Goal: Task Accomplishment & Management: Use online tool/utility

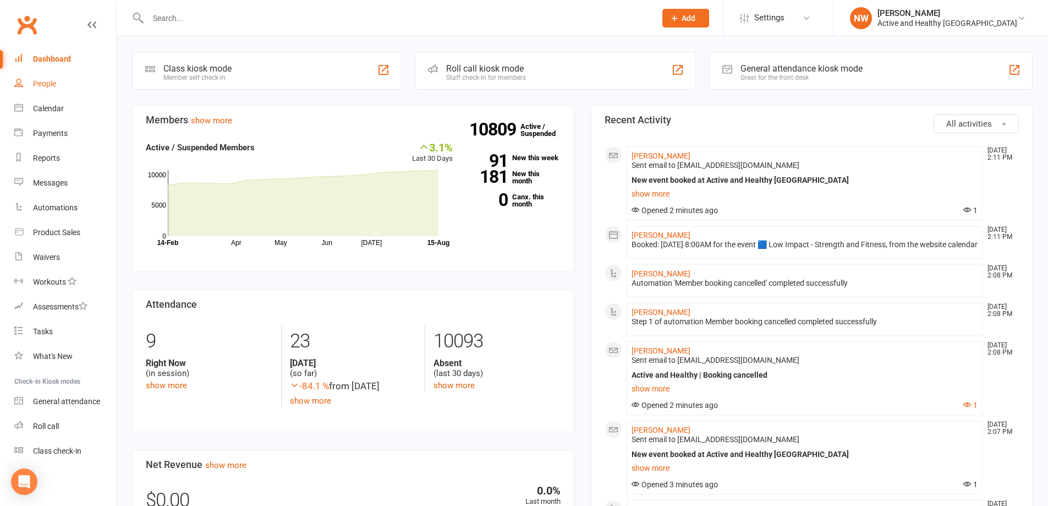
drag, startPoint x: 37, startPoint y: 87, endPoint x: 43, endPoint y: 126, distance: 39.0
click at [37, 87] on div "People" at bounding box center [44, 83] width 23 height 9
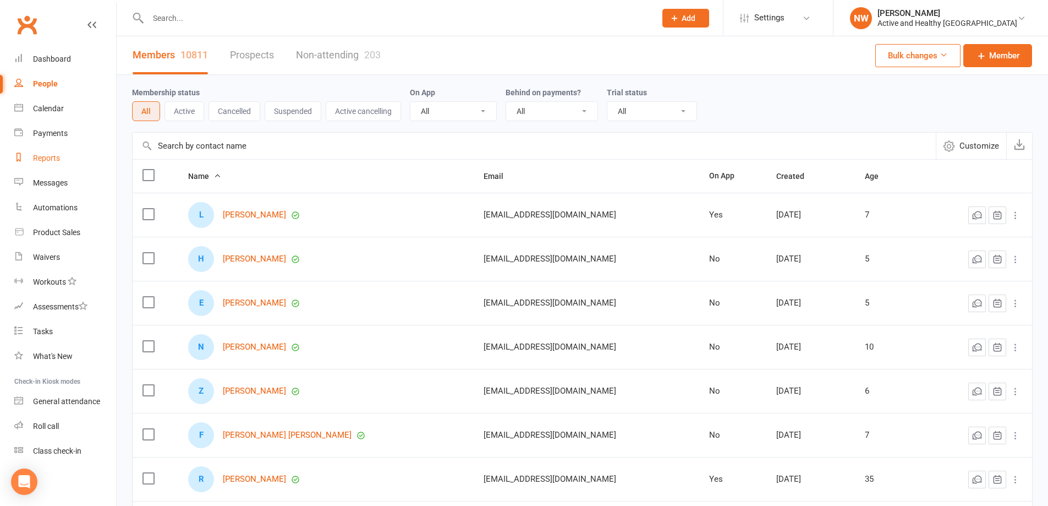
click at [53, 158] on div "Reports" at bounding box center [46, 158] width 27 height 9
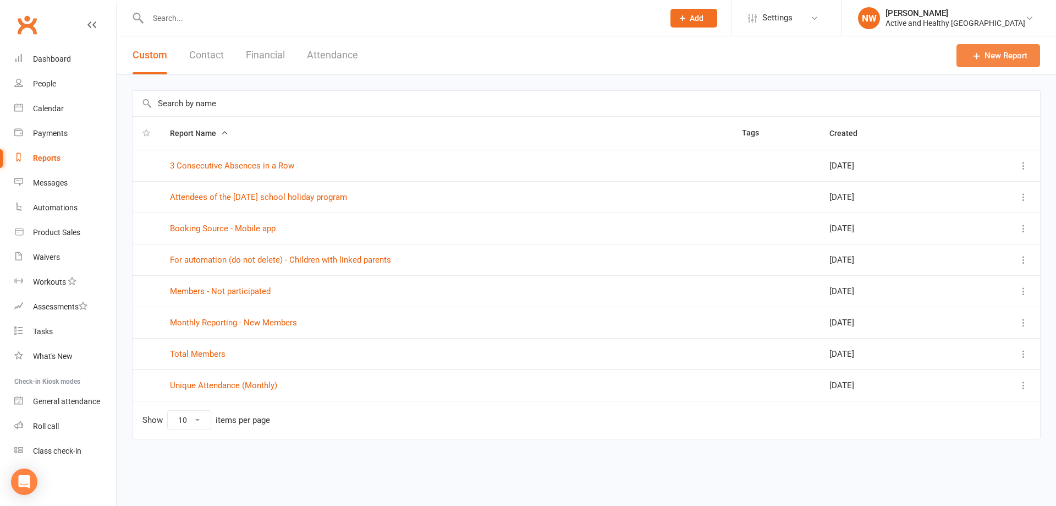
click at [1001, 56] on link "New Report" at bounding box center [999, 55] width 84 height 23
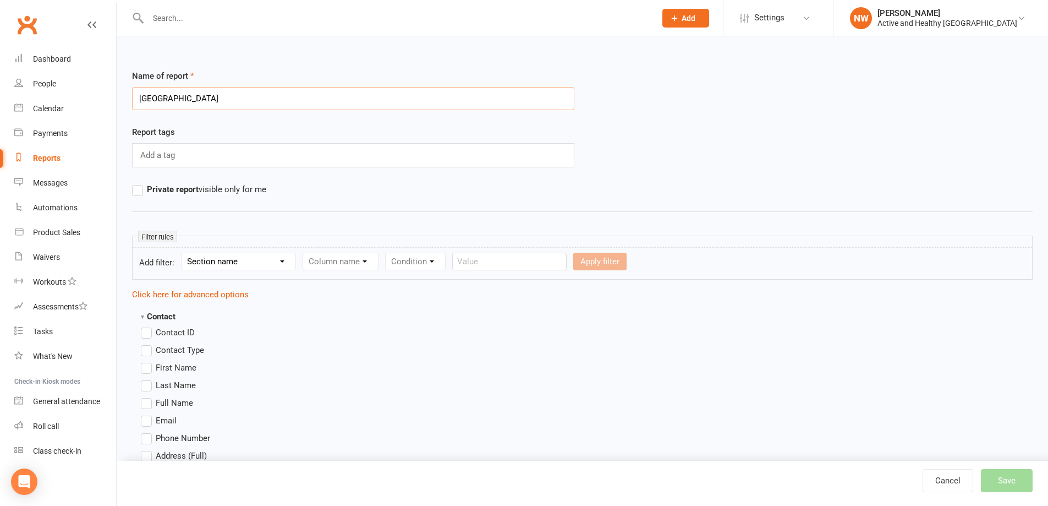
type input "[GEOGRAPHIC_DATA]"
click at [162, 366] on span "First Name" at bounding box center [176, 367] width 41 height 12
click at [148, 361] on input "First Name" at bounding box center [144, 361] width 7 height 0
click at [163, 390] on label "Last Name" at bounding box center [168, 385] width 55 height 13
click at [148, 379] on input "Last Name" at bounding box center [144, 379] width 7 height 0
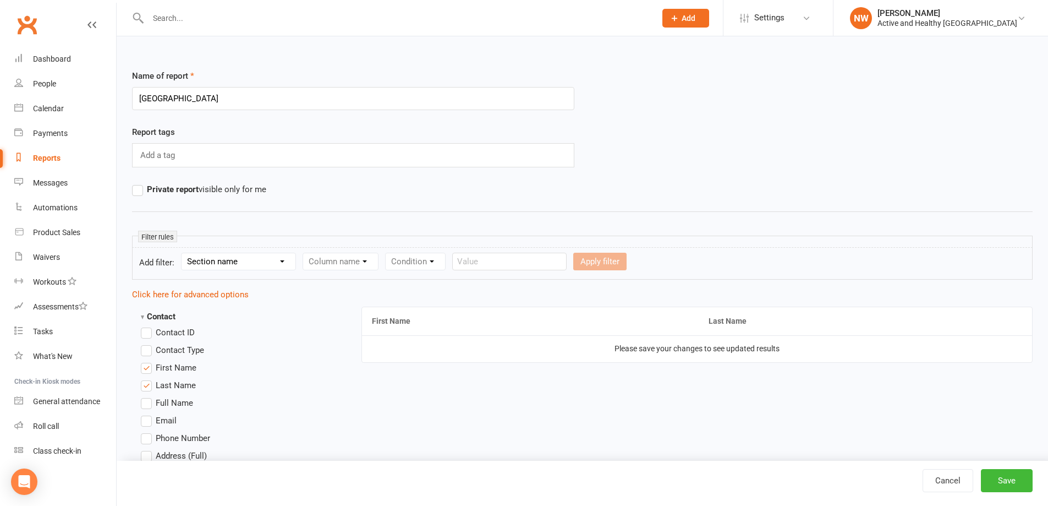
drag, startPoint x: 168, startPoint y: 421, endPoint x: 190, endPoint y: 421, distance: 22.0
click at [168, 421] on span "Email" at bounding box center [166, 420] width 21 height 12
click at [148, 414] on input "Email" at bounding box center [144, 414] width 7 height 0
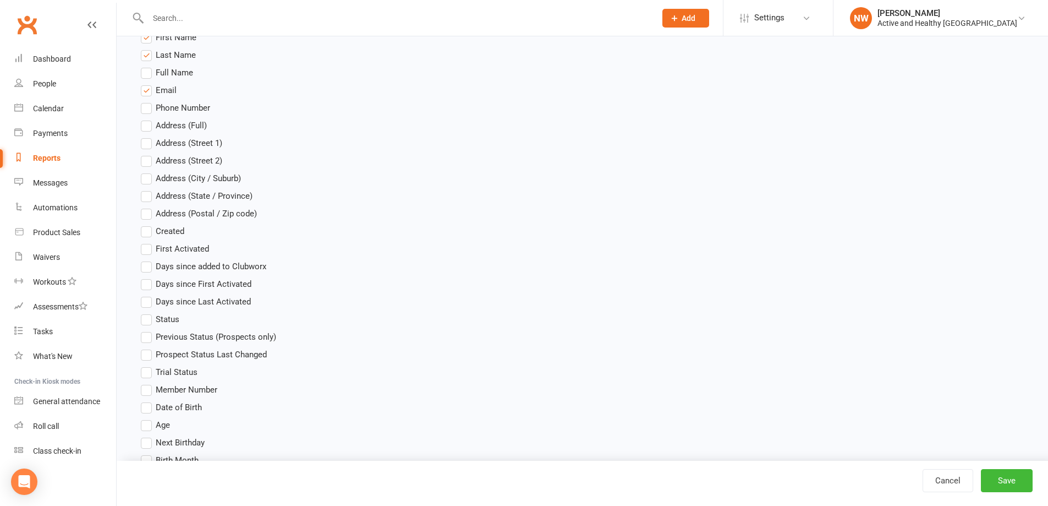
scroll to position [385, 0]
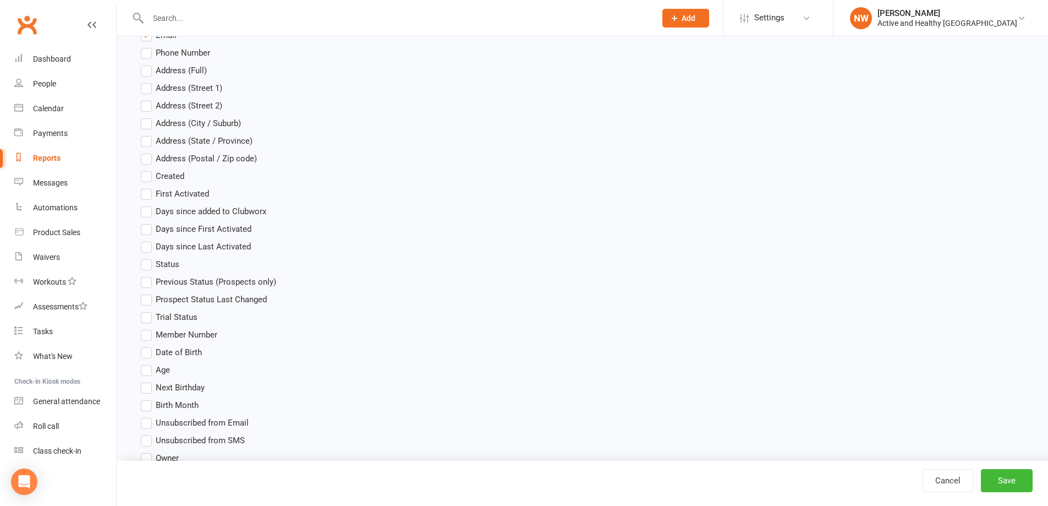
click at [158, 364] on span "Age" at bounding box center [163, 369] width 14 height 12
click at [148, 363] on input "Age" at bounding box center [144, 363] width 7 height 0
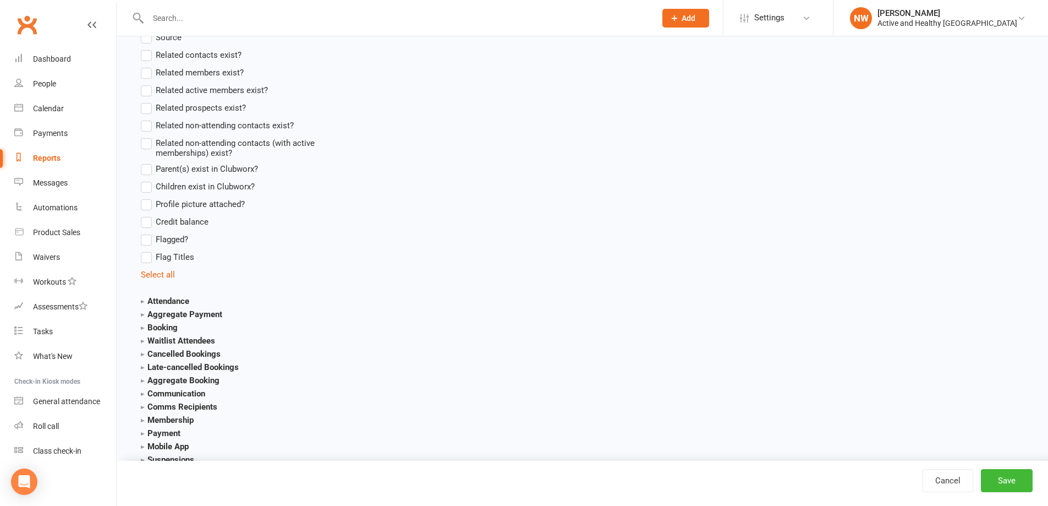
scroll to position [935, 0]
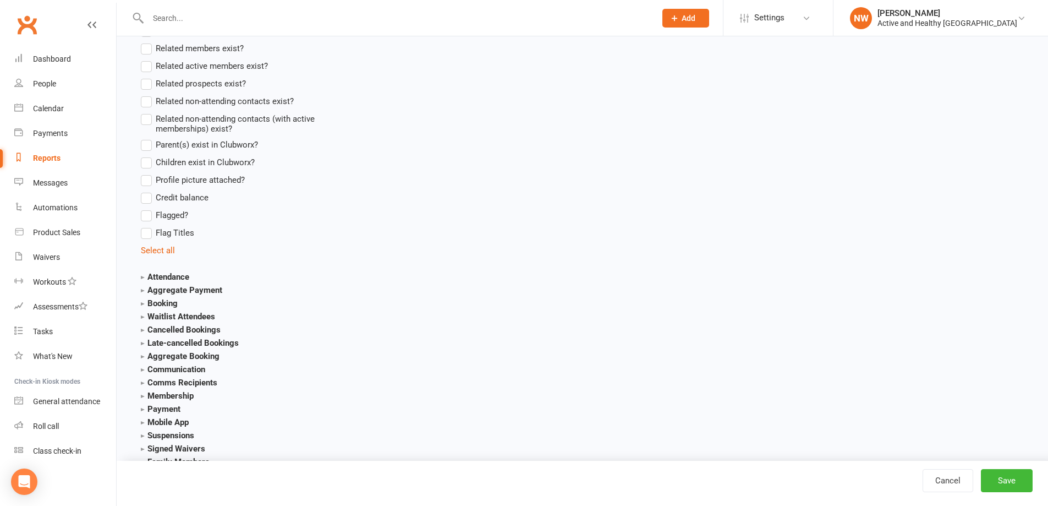
click at [144, 276] on strong "Attendance" at bounding box center [165, 277] width 48 height 10
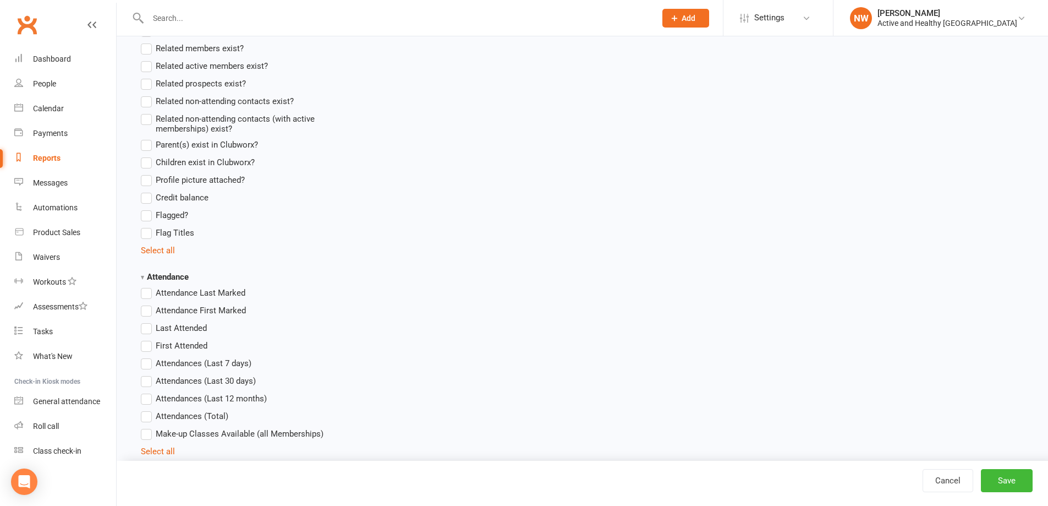
click at [190, 419] on span "Attendances (Total)" at bounding box center [192, 415] width 73 height 12
click at [148, 409] on input "Attendances (Total)" at bounding box center [144, 409] width 7 height 0
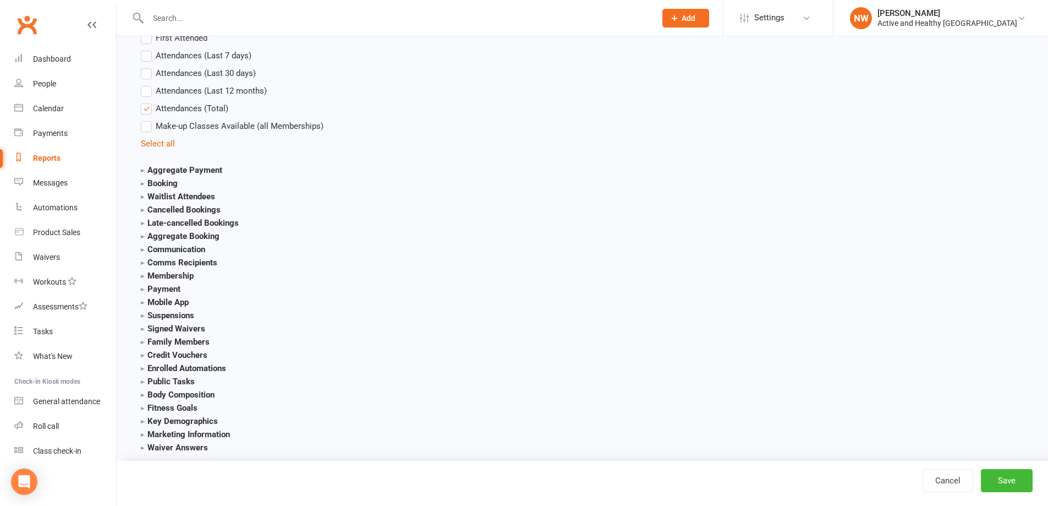
scroll to position [1260, 0]
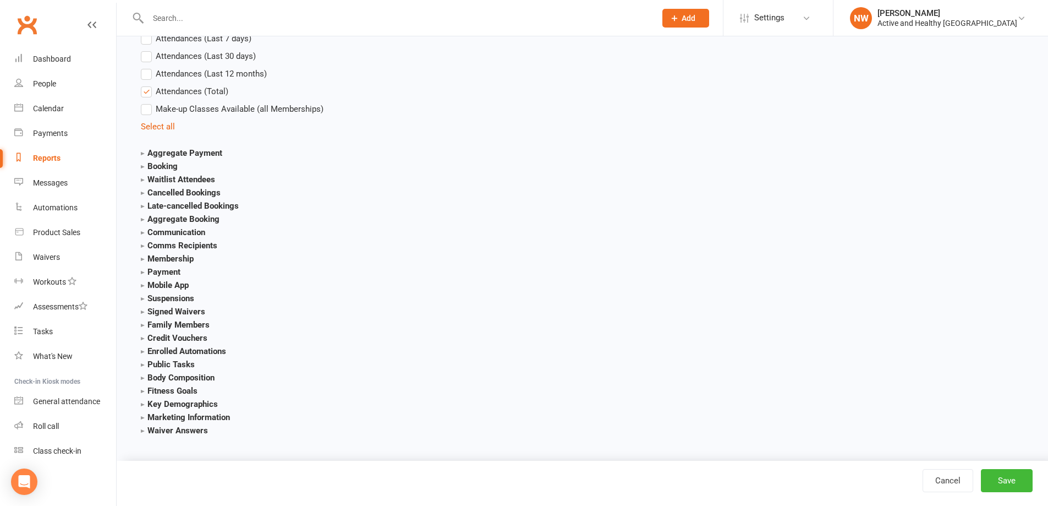
click at [146, 428] on strong "Waiver Answers" at bounding box center [174, 430] width 67 height 10
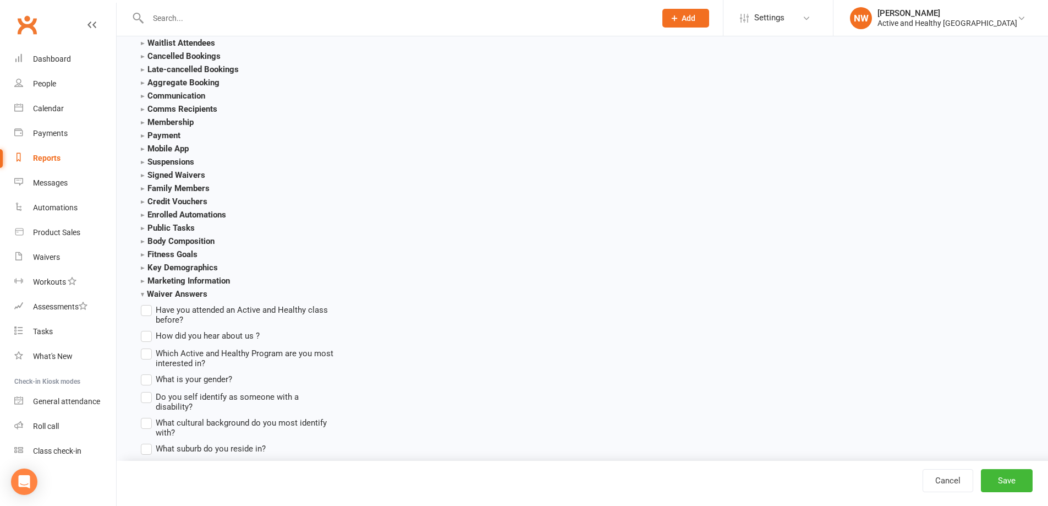
scroll to position [1425, 0]
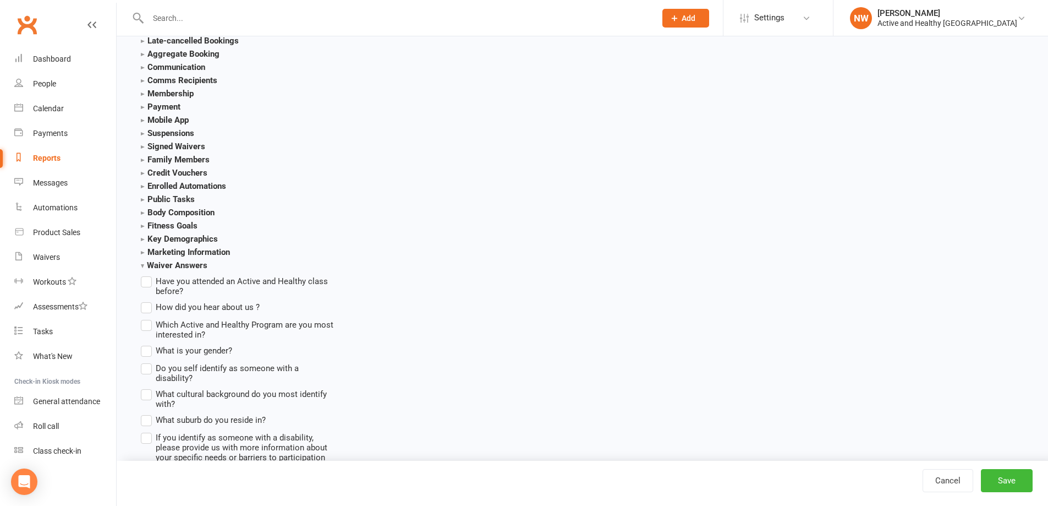
click at [146, 414] on label "What suburb do you reside in?" at bounding box center [203, 419] width 125 height 13
click at [146, 413] on input "What suburb do you reside in?" at bounding box center [144, 413] width 7 height 0
click at [1004, 479] on button "Save" at bounding box center [1007, 480] width 52 height 23
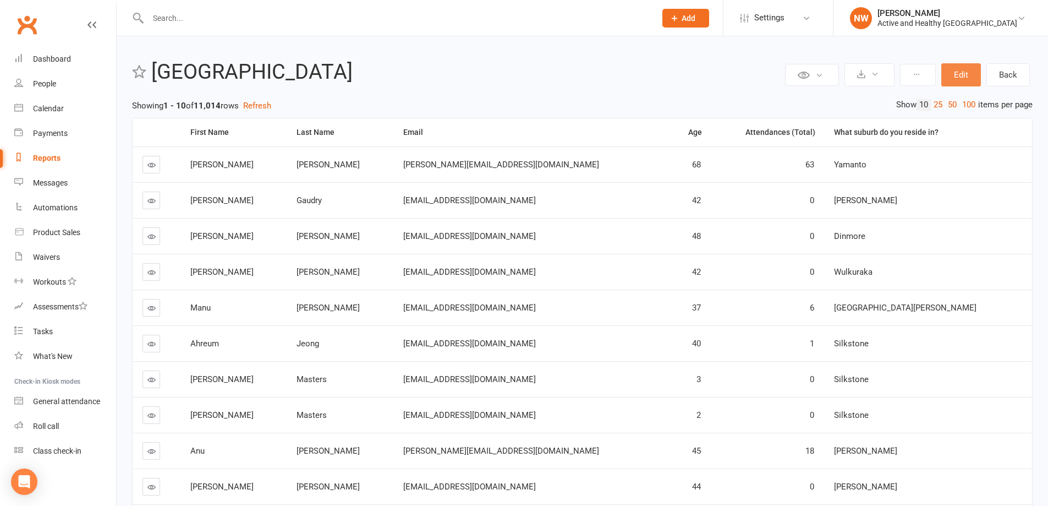
click at [955, 76] on button "Edit" at bounding box center [961, 74] width 40 height 23
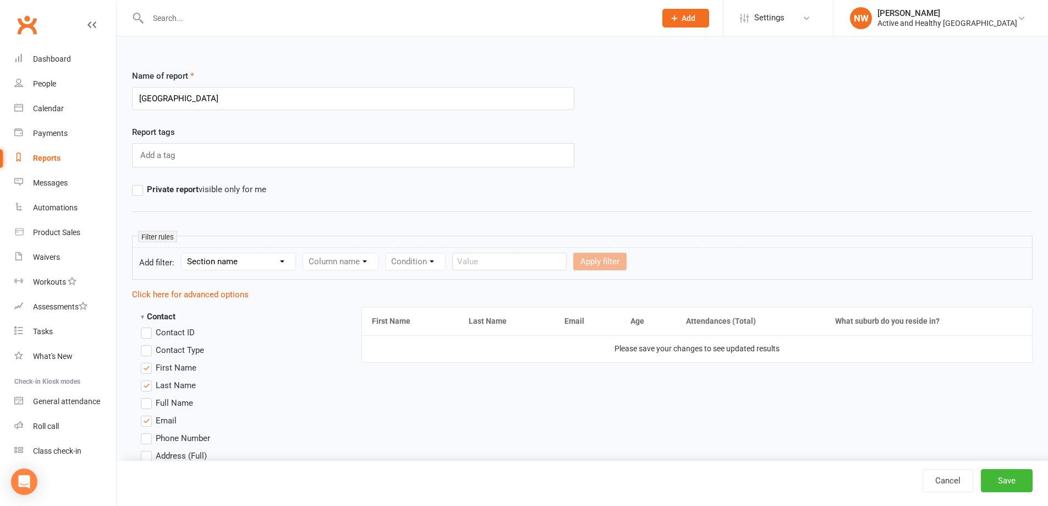
click at [249, 259] on select "Section name Contact Attendance Aggregate Payment Booking Waitlist Attendees Ca…" at bounding box center [239, 261] width 114 height 17
select select "23"
click at [183, 253] on select "Section name Contact Attendance Aggregate Payment Booking Waitlist Attendees Ca…" at bounding box center [239, 261] width 114 height 17
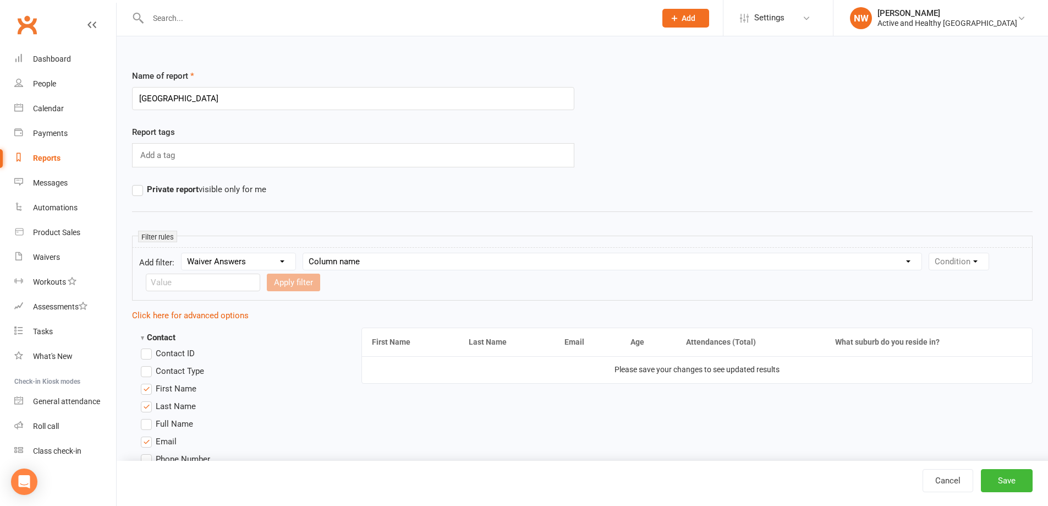
click at [333, 259] on select "Column name Have you attended an Active and Healthy class before? How did you h…" at bounding box center [612, 261] width 618 height 17
select select "6"
click at [304, 253] on select "Column name Have you attended an Active and Healthy class before? How did you h…" at bounding box center [612, 261] width 618 height 17
click at [259, 286] on select "Condition Equals Does not equal Contains Does not contain Is blank or does not …" at bounding box center [209, 282] width 127 height 17
select select "2"
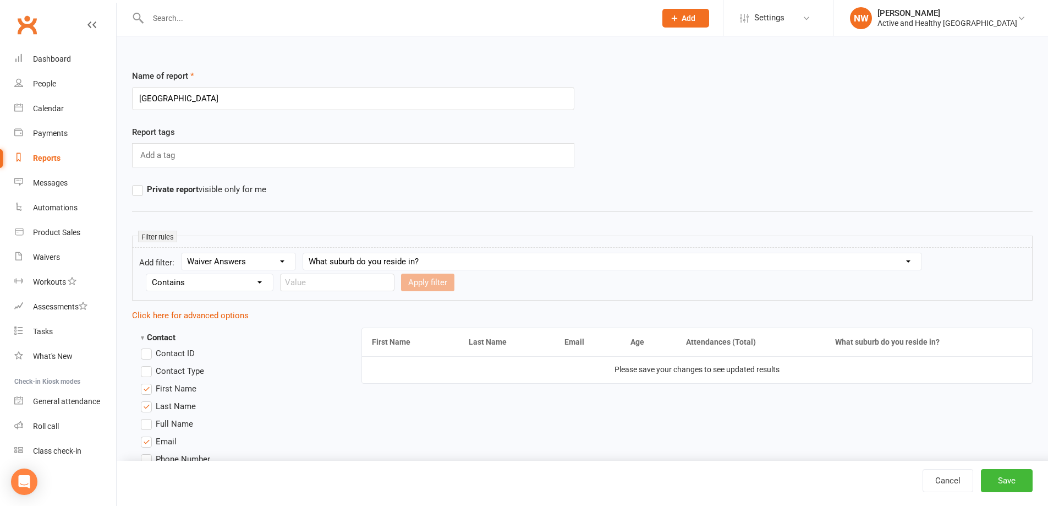
click at [146, 274] on select "Condition Equals Does not equal Contains Does not contain Is blank or does not …" at bounding box center [209, 282] width 127 height 17
click at [303, 284] on input "text" at bounding box center [337, 282] width 114 height 18
type input "[GEOGRAPHIC_DATA]"
click at [401, 277] on button "Apply filter" at bounding box center [427, 282] width 53 height 18
select select
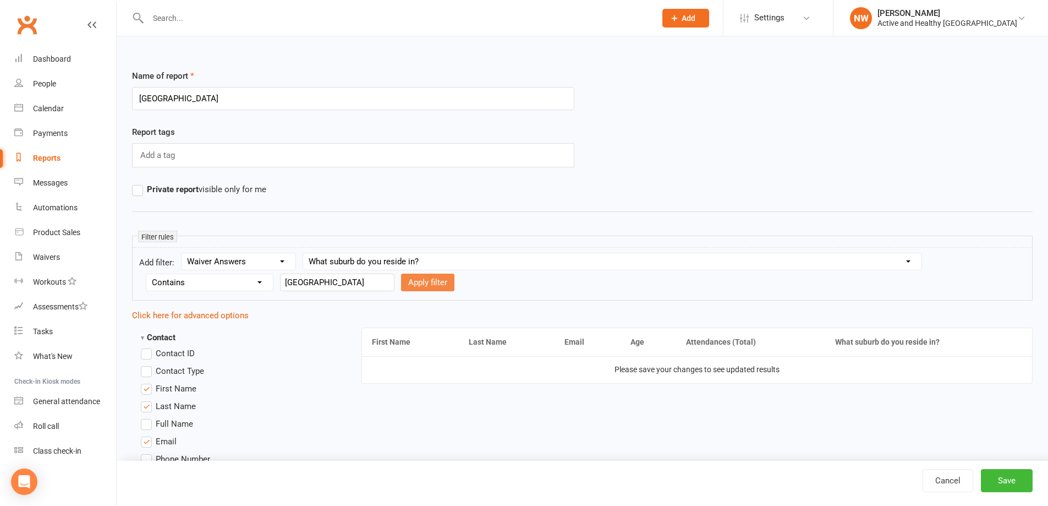
select select
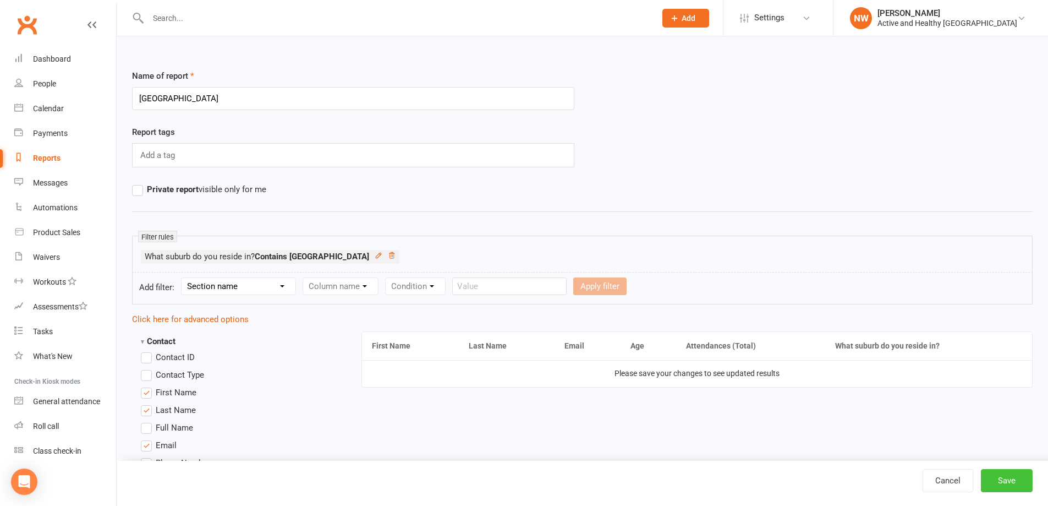
click at [1007, 491] on button "Save" at bounding box center [1007, 480] width 52 height 23
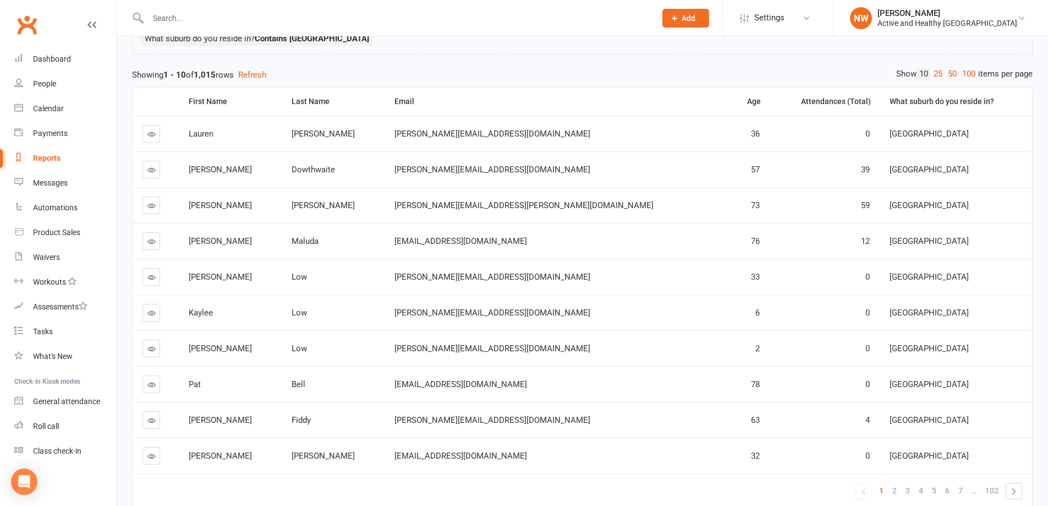
scroll to position [41, 0]
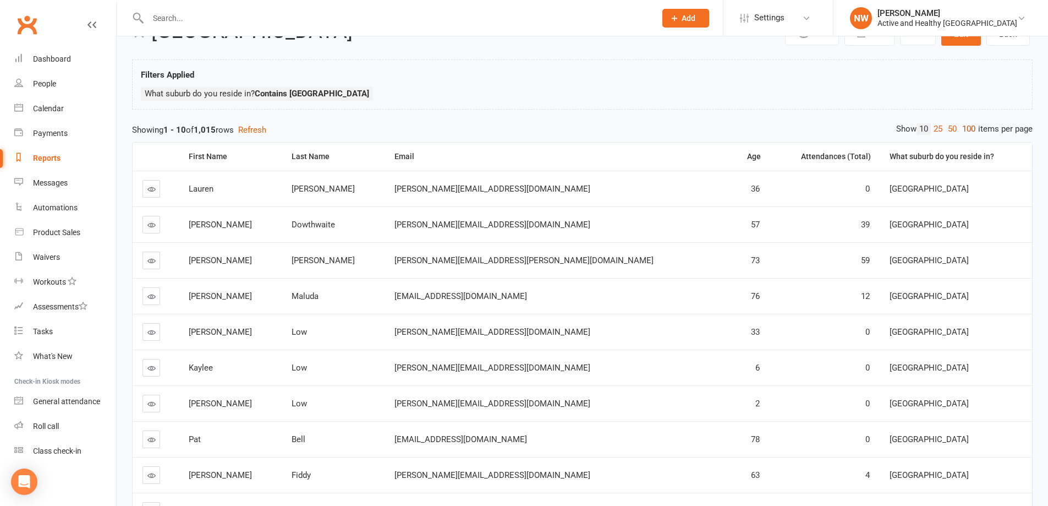
click at [968, 129] on link "100" at bounding box center [969, 129] width 19 height 12
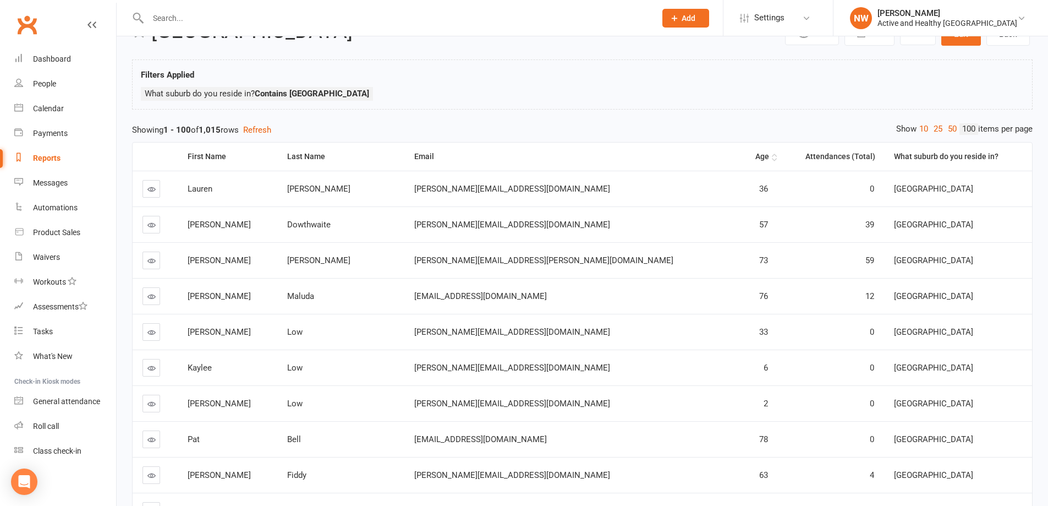
click at [739, 151] on th "Age" at bounding box center [758, 157] width 39 height 28
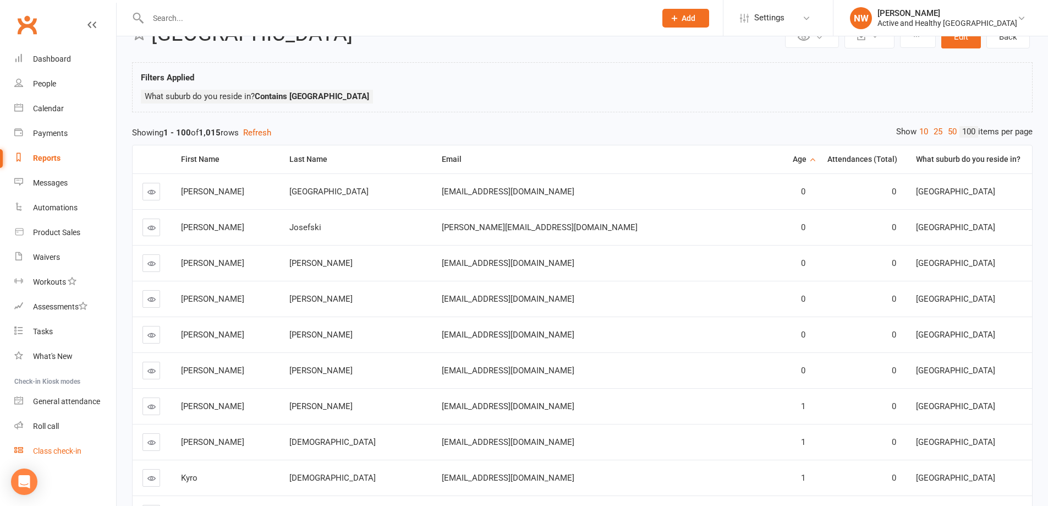
scroll to position [0, 0]
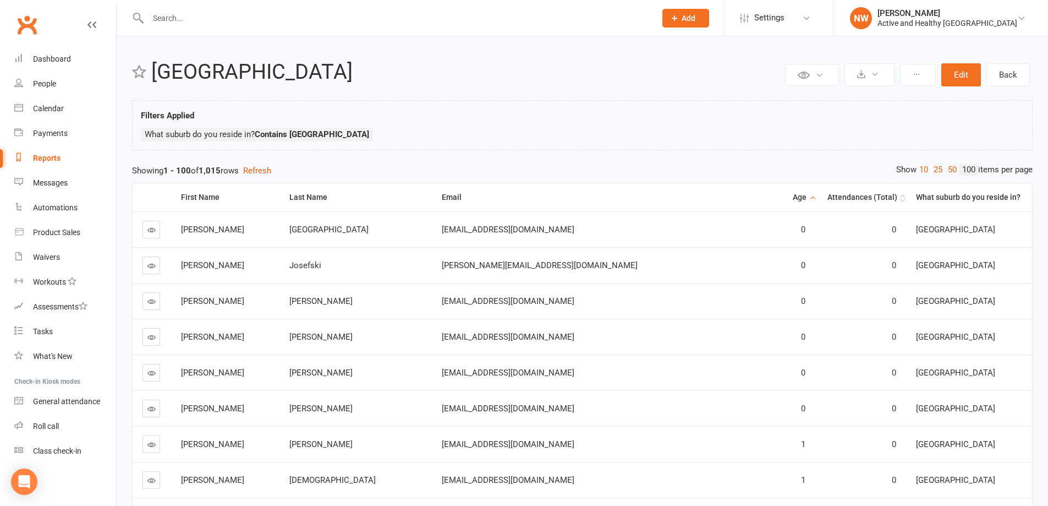
click at [815, 195] on th "Attendances (Total)" at bounding box center [860, 197] width 91 height 28
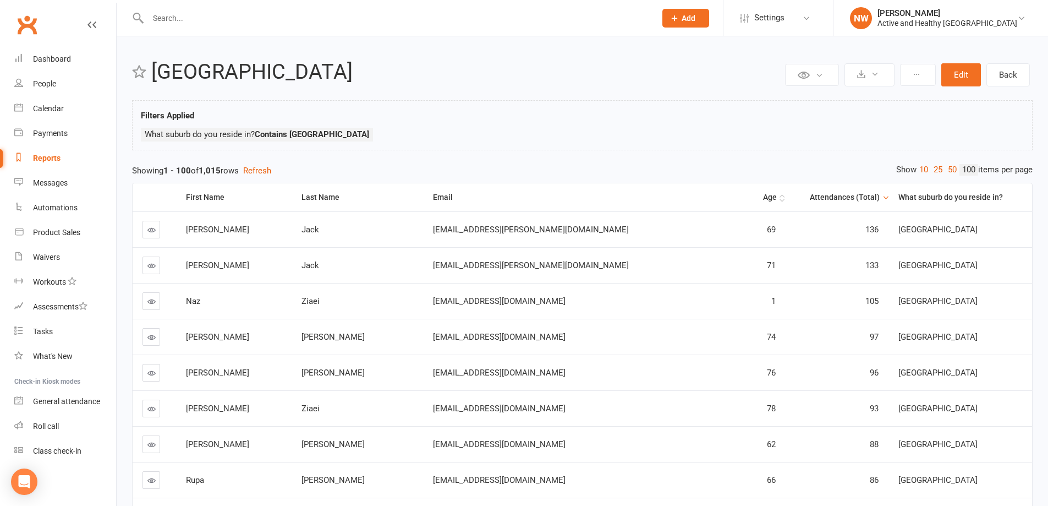
click at [748, 188] on th "Age" at bounding box center [767, 197] width 38 height 28
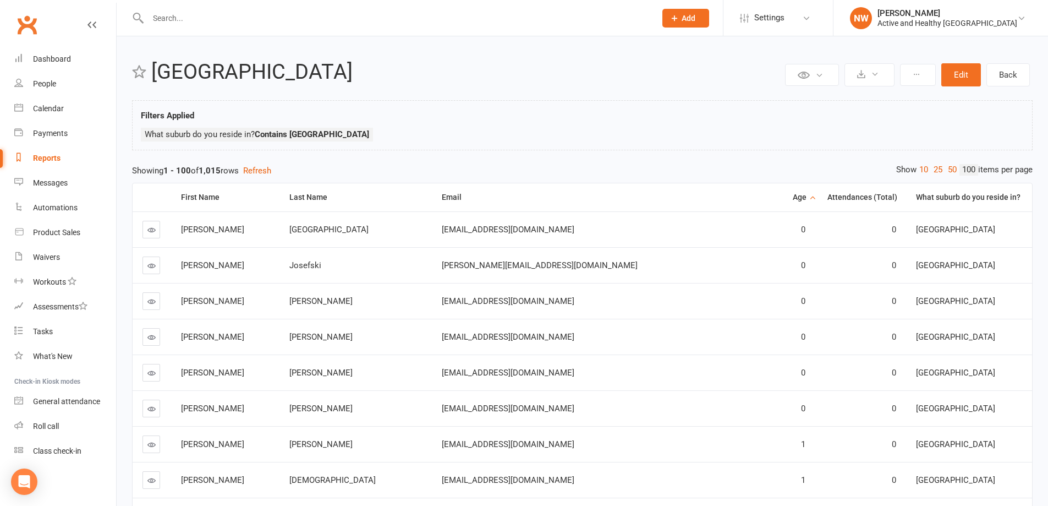
click at [782, 199] on th "Age" at bounding box center [798, 197] width 33 height 28
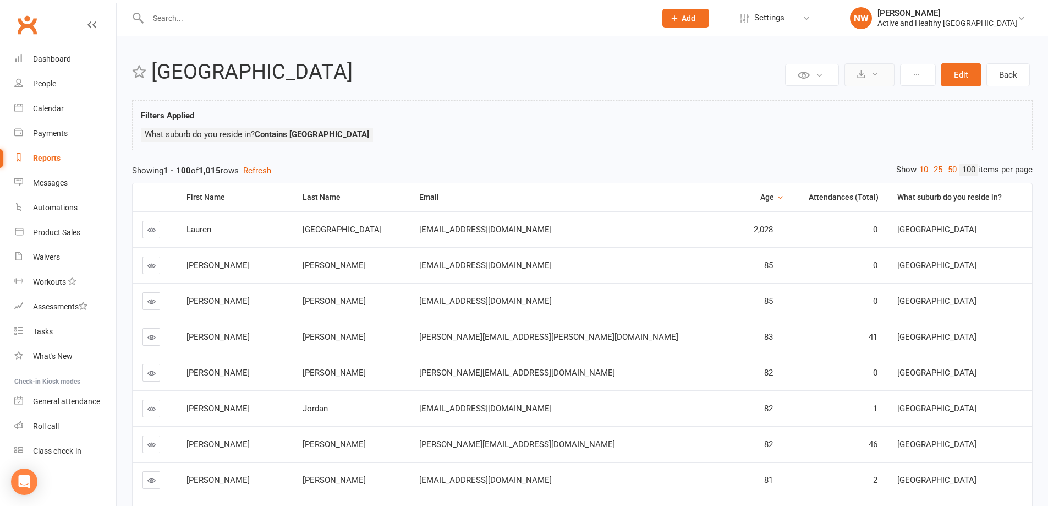
click at [874, 64] on button at bounding box center [870, 74] width 50 height 23
click at [844, 106] on link "Export to CSV" at bounding box center [837, 101] width 116 height 22
click at [963, 75] on button "Edit" at bounding box center [961, 74] width 40 height 23
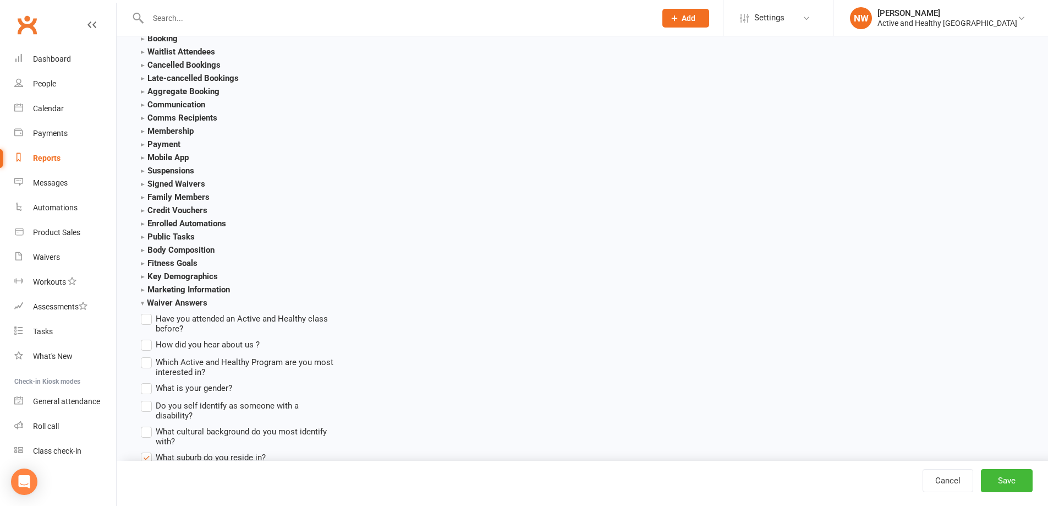
scroll to position [1431, 0]
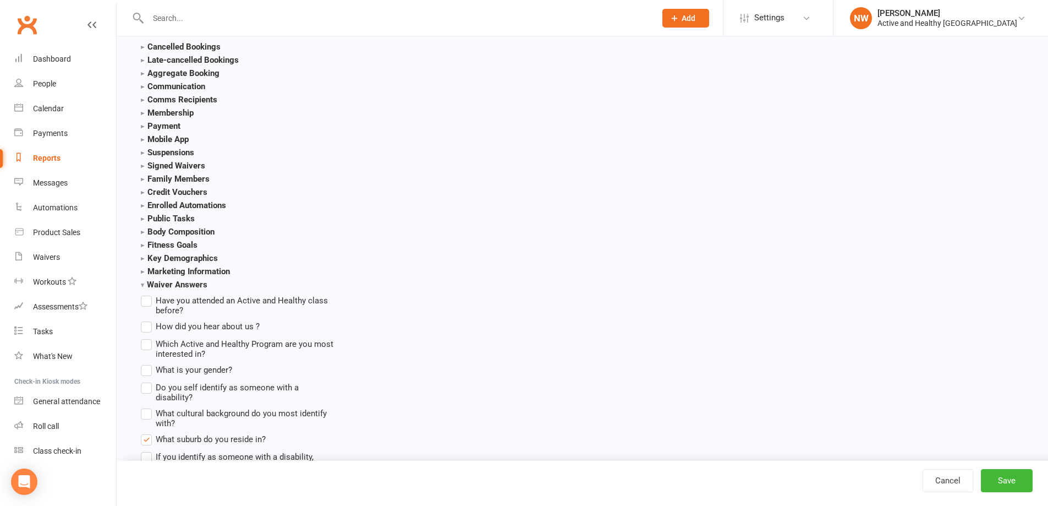
click at [171, 372] on span "What is your gender?" at bounding box center [194, 369] width 76 height 12
click at [148, 363] on input "What is your gender?" at bounding box center [144, 363] width 7 height 0
click at [182, 391] on span "Do you self identify as someone with a disability?" at bounding box center [246, 391] width 180 height 21
click at [148, 381] on input "Do you self identify as someone with a disability?" at bounding box center [144, 381] width 7 height 0
click at [1019, 474] on button "Save" at bounding box center [1007, 480] width 52 height 23
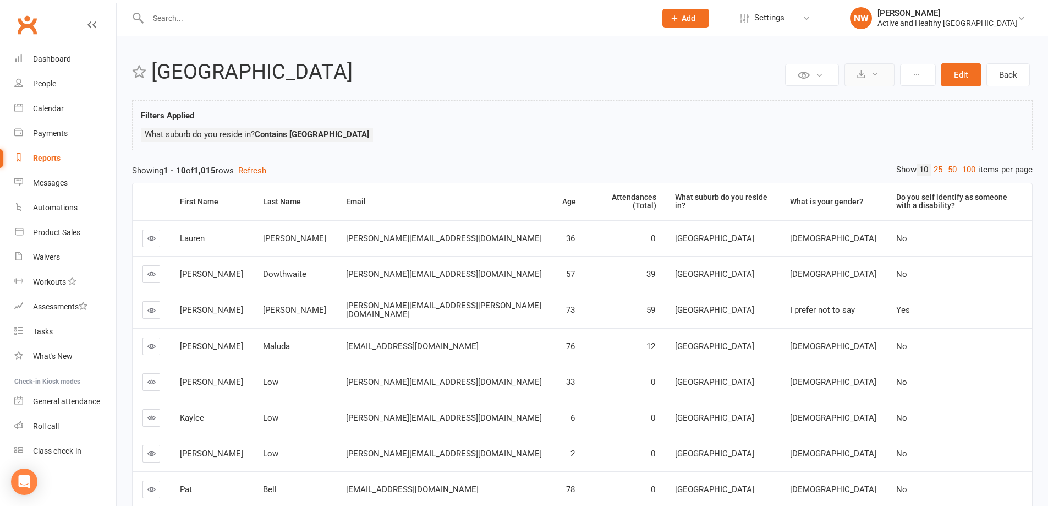
click at [867, 82] on button at bounding box center [870, 74] width 50 height 23
click at [853, 101] on link "Export to CSV" at bounding box center [837, 101] width 116 height 22
click at [62, 108] on div "Calendar" at bounding box center [48, 108] width 31 height 9
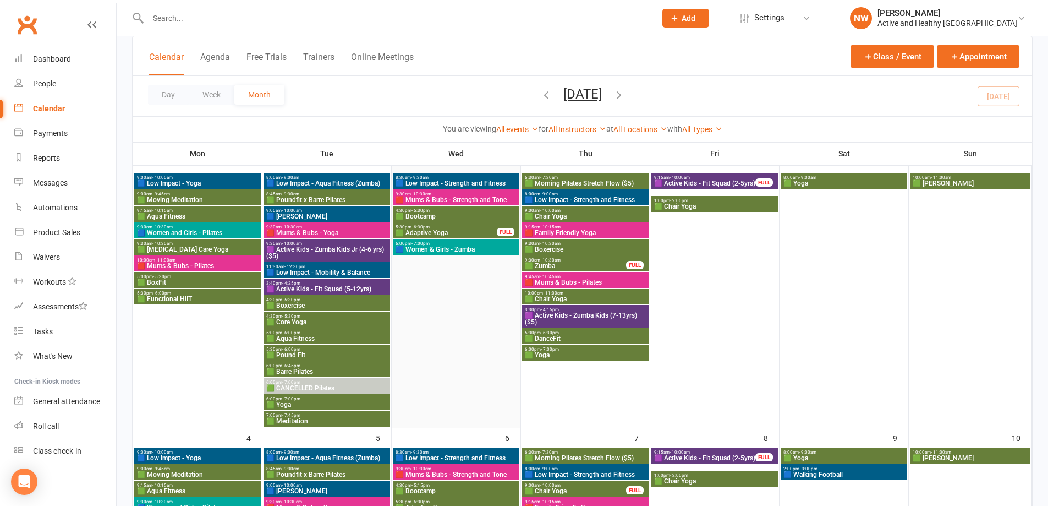
scroll to position [55, 0]
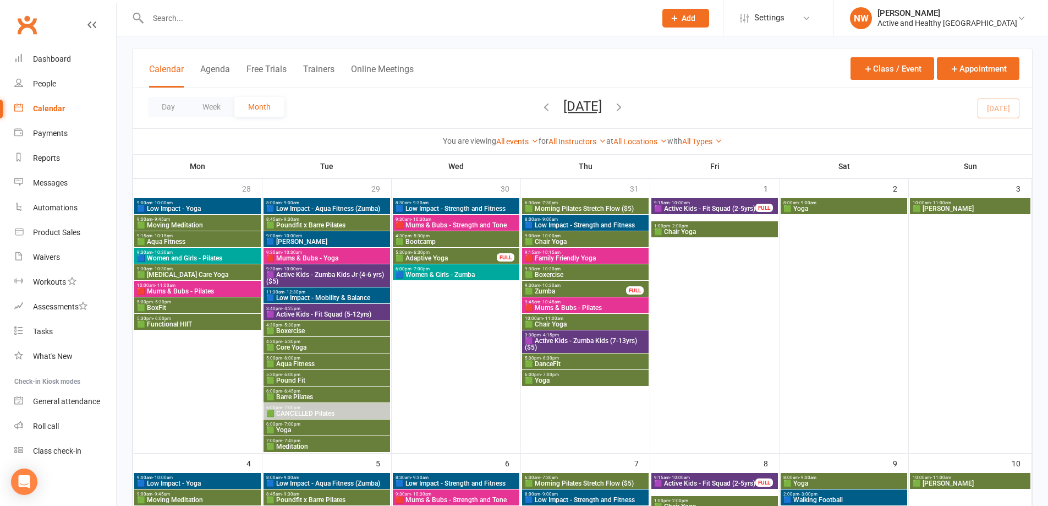
click at [829, 211] on span "🟩 Yoga" at bounding box center [844, 208] width 122 height 7
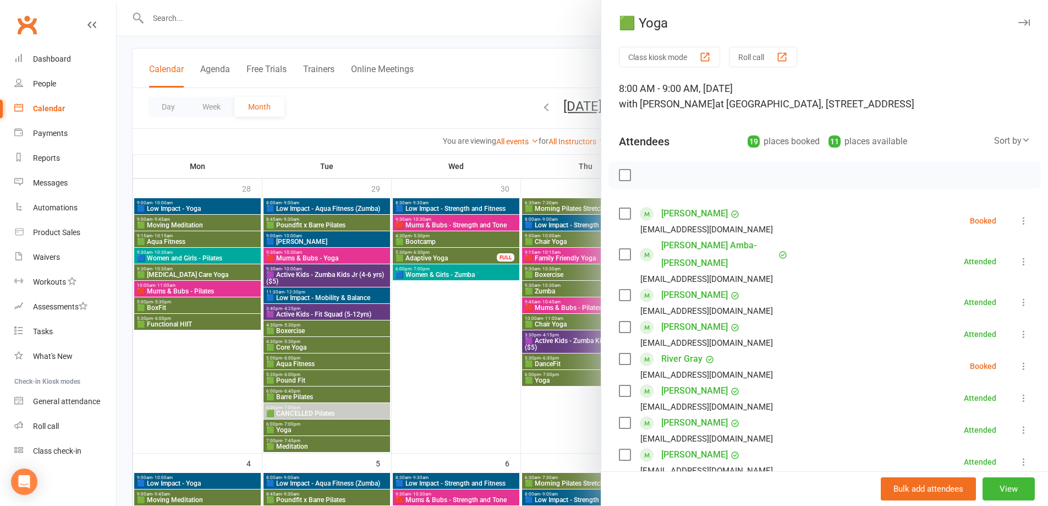
click at [553, 419] on div at bounding box center [583, 253] width 932 height 506
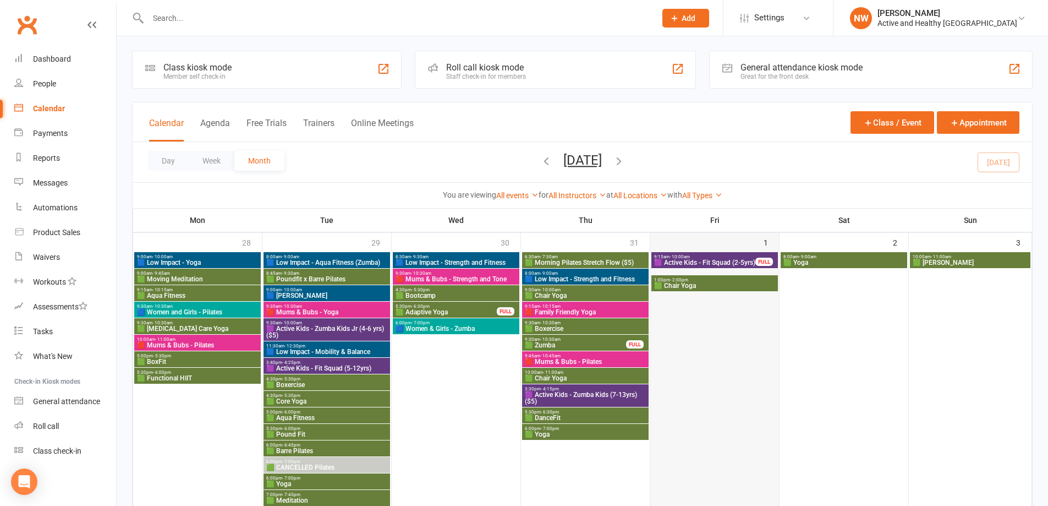
scroll to position [0, 0]
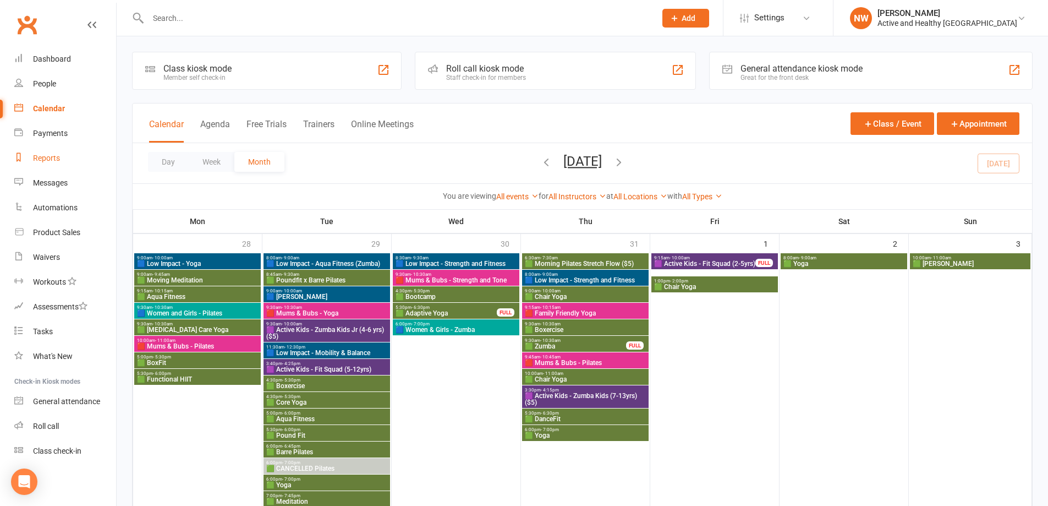
click at [47, 159] on div "Reports" at bounding box center [46, 158] width 27 height 9
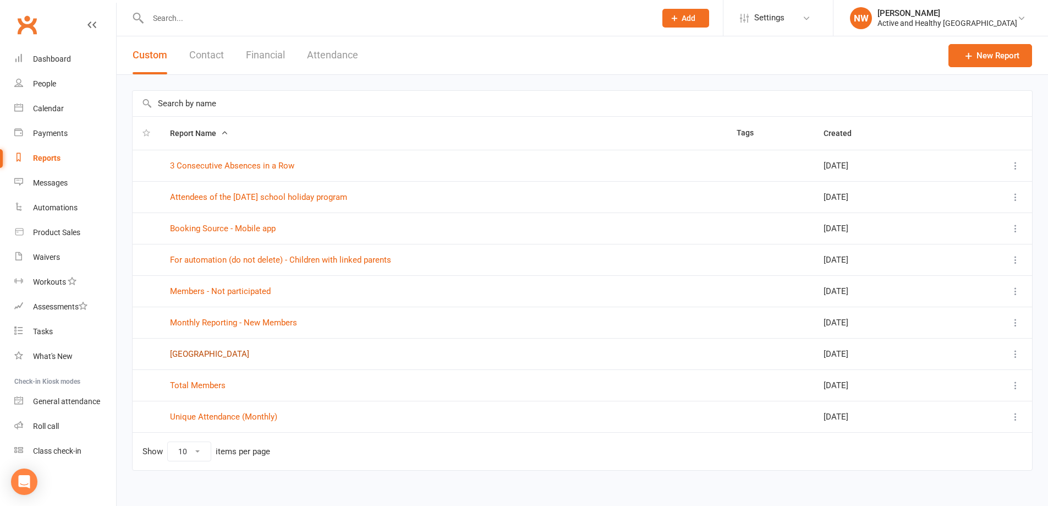
click at [202, 357] on link "[GEOGRAPHIC_DATA]" at bounding box center [209, 354] width 79 height 10
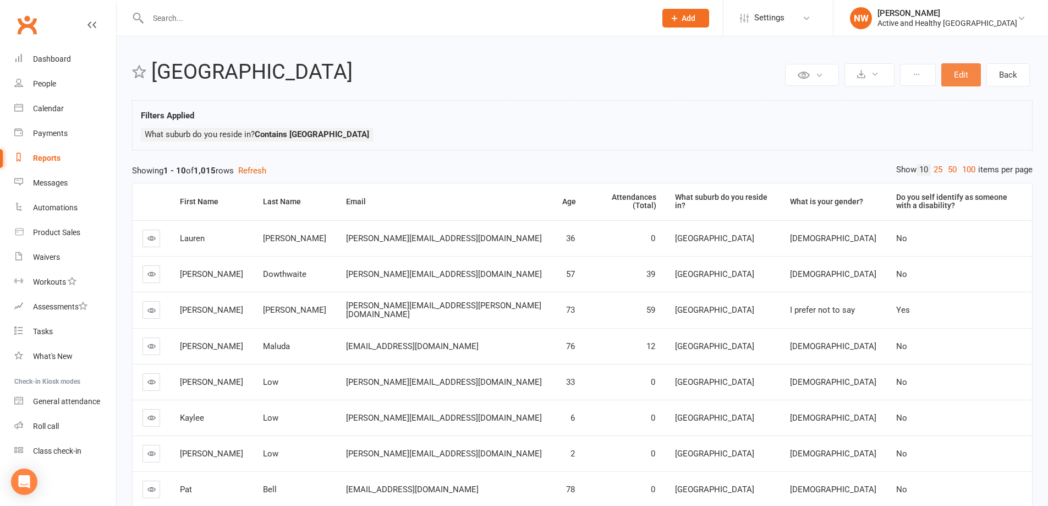
click at [972, 71] on button "Edit" at bounding box center [961, 74] width 40 height 23
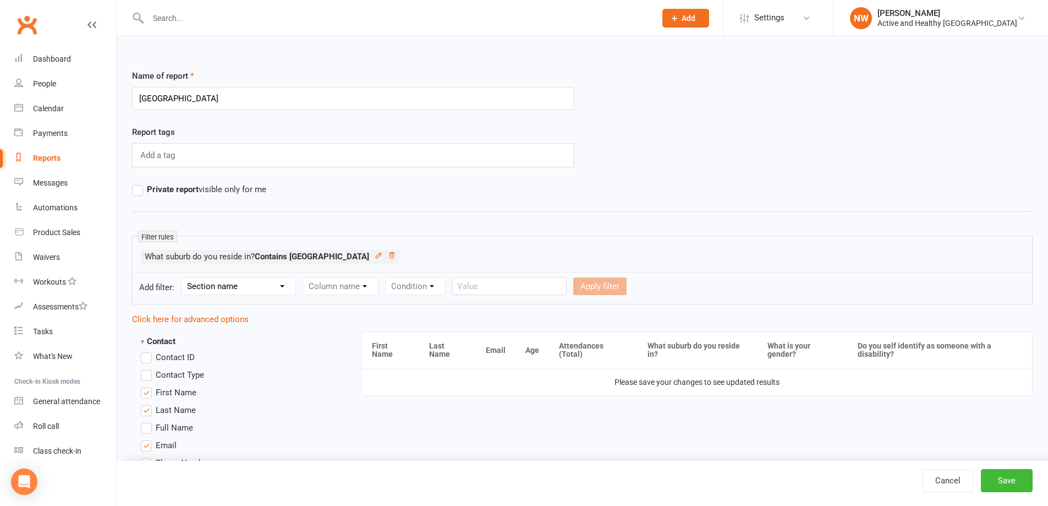
click at [244, 283] on select "Section name Contact Attendance Aggregate Payment Booking Waitlist Attendees Ca…" at bounding box center [239, 286] width 114 height 17
select select "1"
click at [183, 278] on select "Section name Contact Attendance Aggregate Payment Booking Waitlist Attendees Ca…" at bounding box center [239, 286] width 114 height 17
click at [392, 287] on select "Column name Attendance Last Marked Attendance First Marked Last Attended First …" at bounding box center [398, 286] width 191 height 17
select select "2"
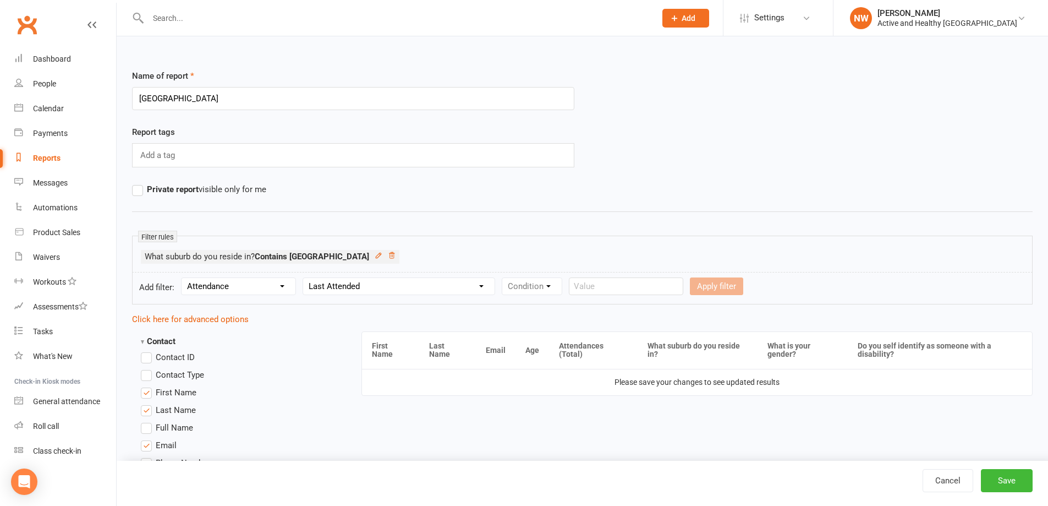
click at [304, 278] on select "Column name Attendance Last Marked Attendance First Marked Last Attended First …" at bounding box center [398, 286] width 191 height 17
click at [524, 286] on select "Condition Is Is not Before After Before or on After or on Is blank Is not blank" at bounding box center [536, 286] width 69 height 17
select select "5"
click at [502, 278] on select "Condition Is Is not Before After Before or on After or on Is blank Is not blank" at bounding box center [536, 286] width 69 height 17
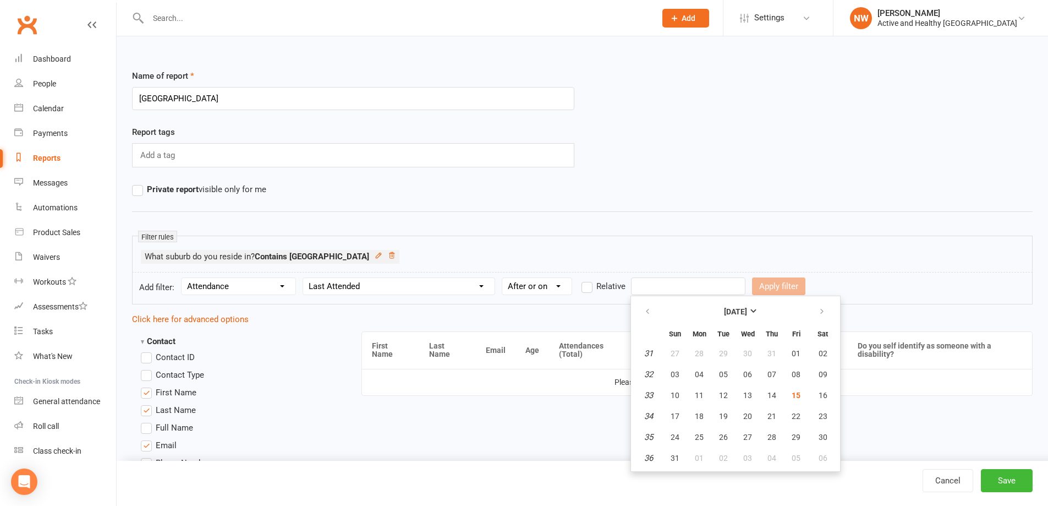
click at [663, 280] on input "text" at bounding box center [688, 286] width 114 height 18
click at [652, 315] on button "button" at bounding box center [649, 312] width 24 height 20
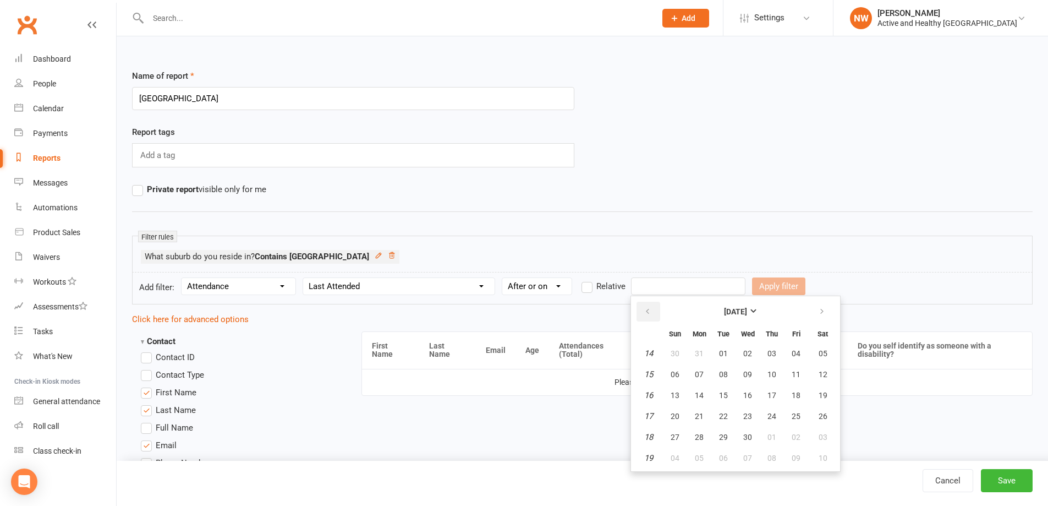
click at [652, 315] on button "button" at bounding box center [649, 312] width 24 height 20
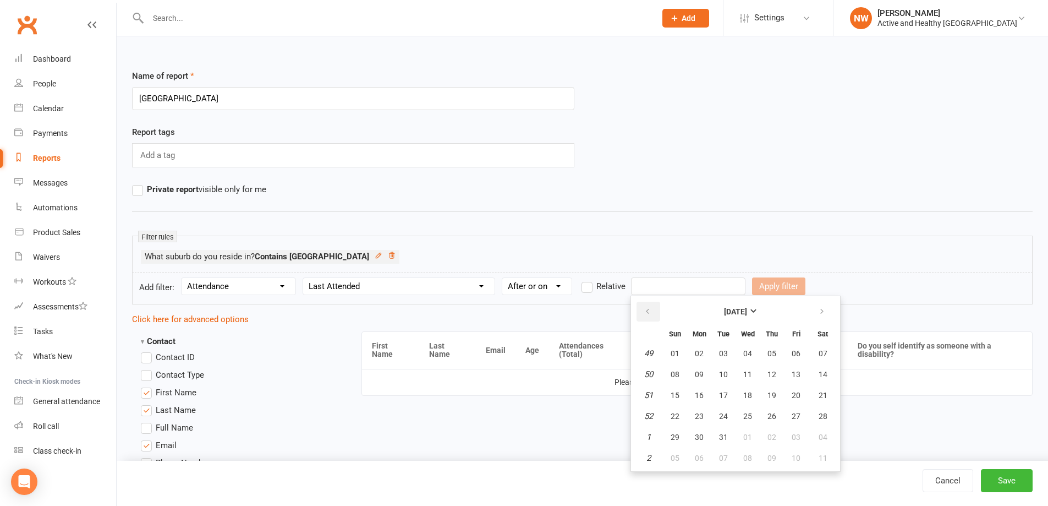
click at [652, 315] on button "button" at bounding box center [649, 312] width 24 height 20
click at [703, 353] on span "01" at bounding box center [699, 353] width 9 height 9
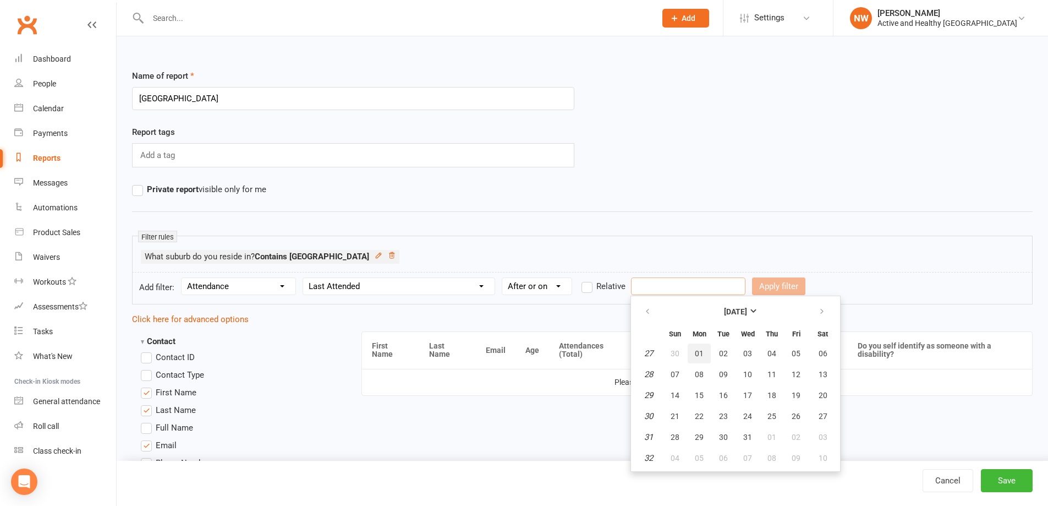
type input "[DATE]"
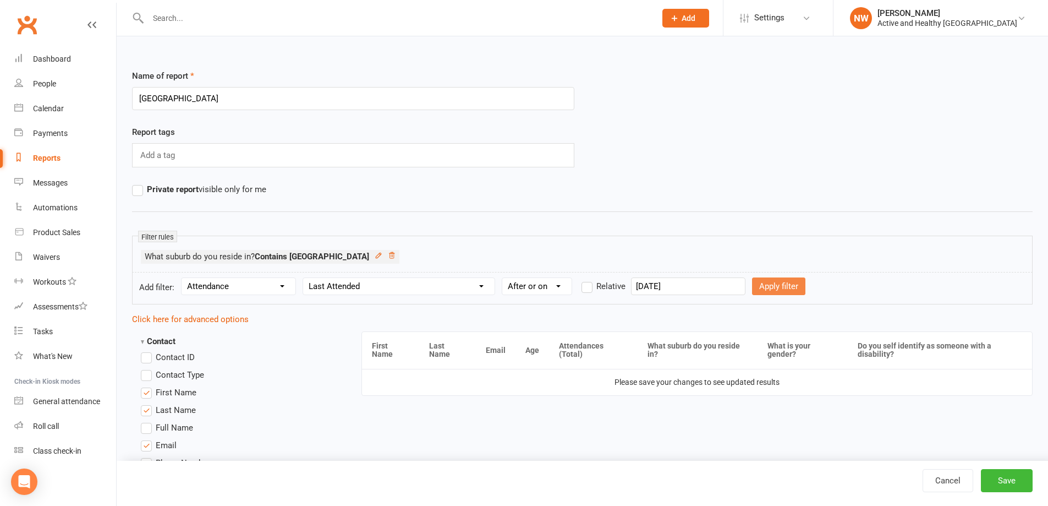
click at [770, 288] on button "Apply filter" at bounding box center [778, 286] width 53 height 18
select select
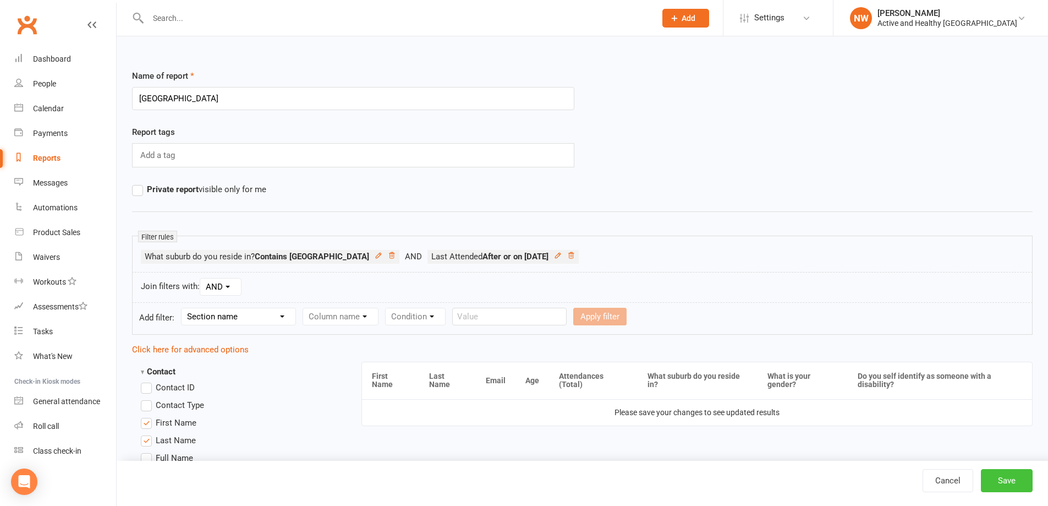
click at [1014, 472] on button "Save" at bounding box center [1007, 480] width 52 height 23
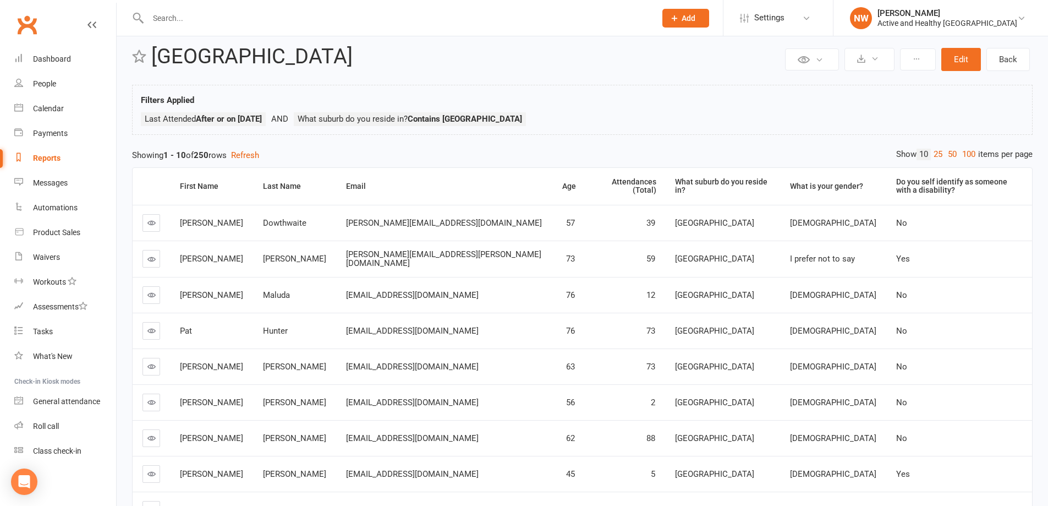
scroll to position [55, 0]
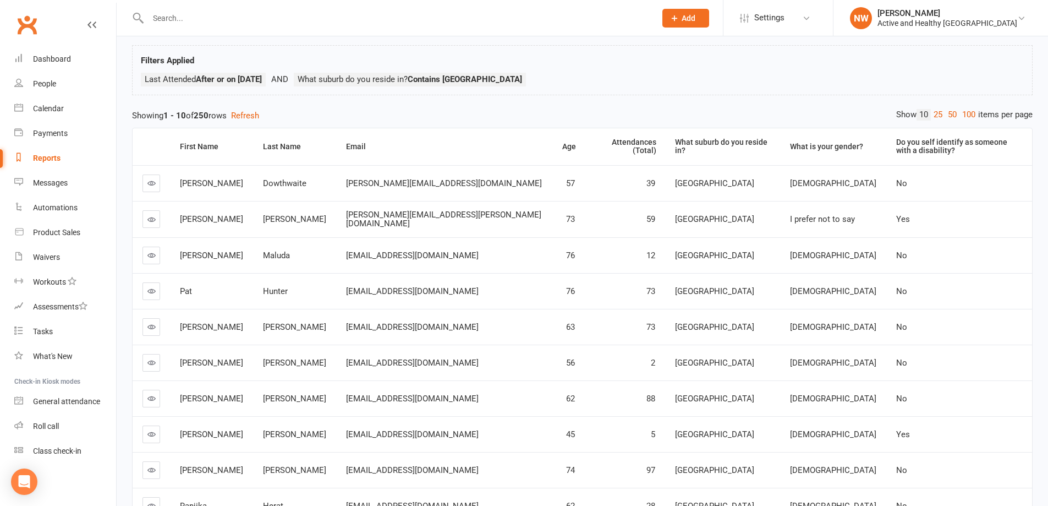
click at [157, 318] on link at bounding box center [152, 327] width 18 height 18
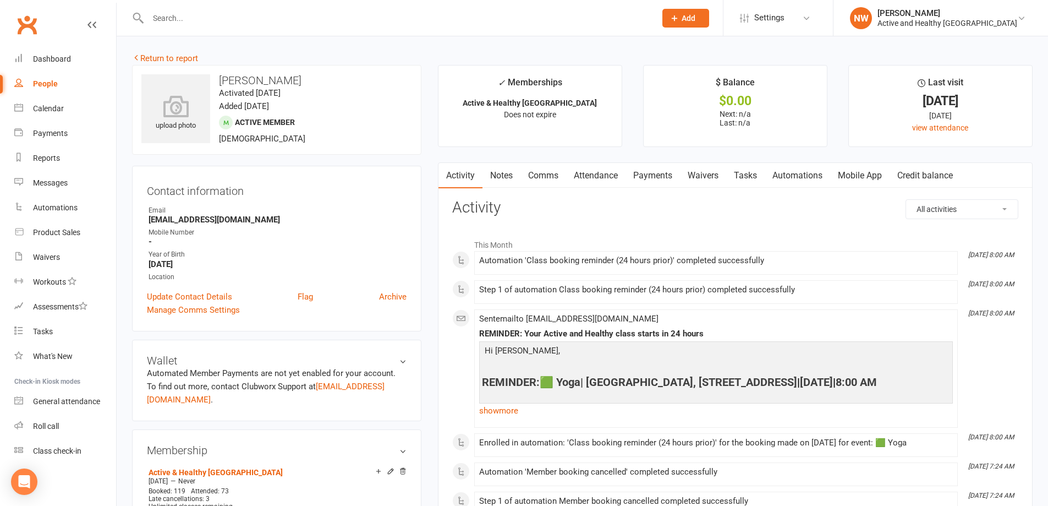
click at [616, 177] on link "Attendance" at bounding box center [595, 175] width 59 height 25
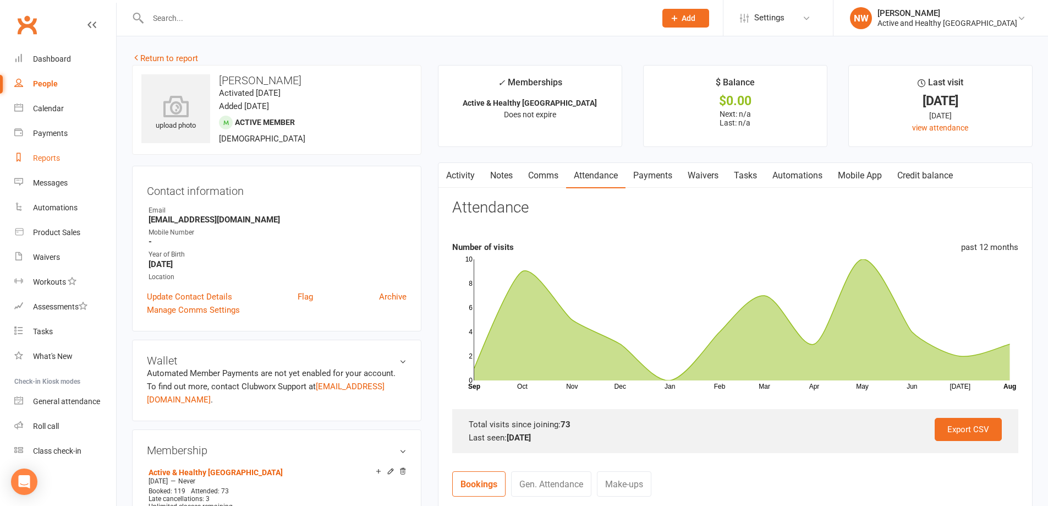
click at [44, 153] on link "Reports" at bounding box center [65, 158] width 102 height 25
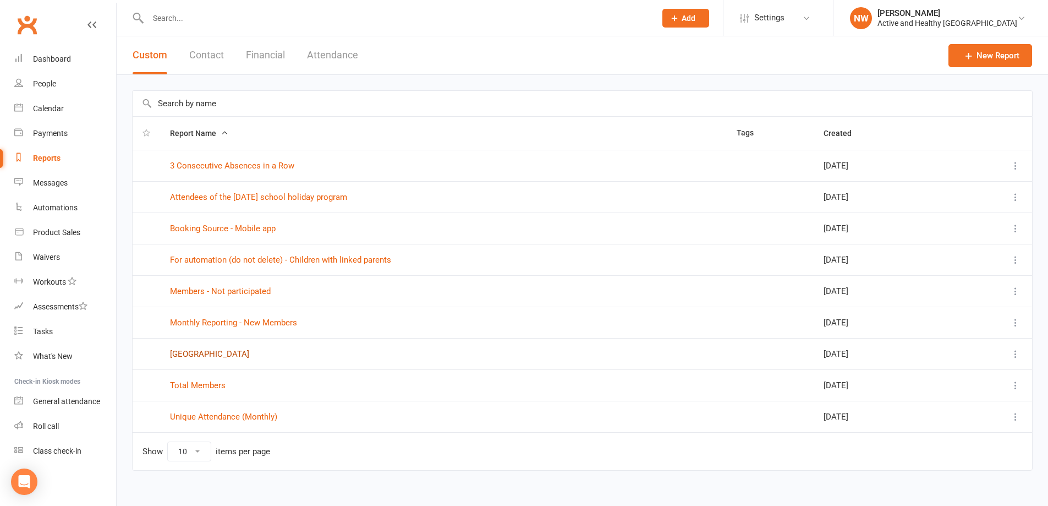
click at [198, 354] on link "[GEOGRAPHIC_DATA]" at bounding box center [209, 354] width 79 height 10
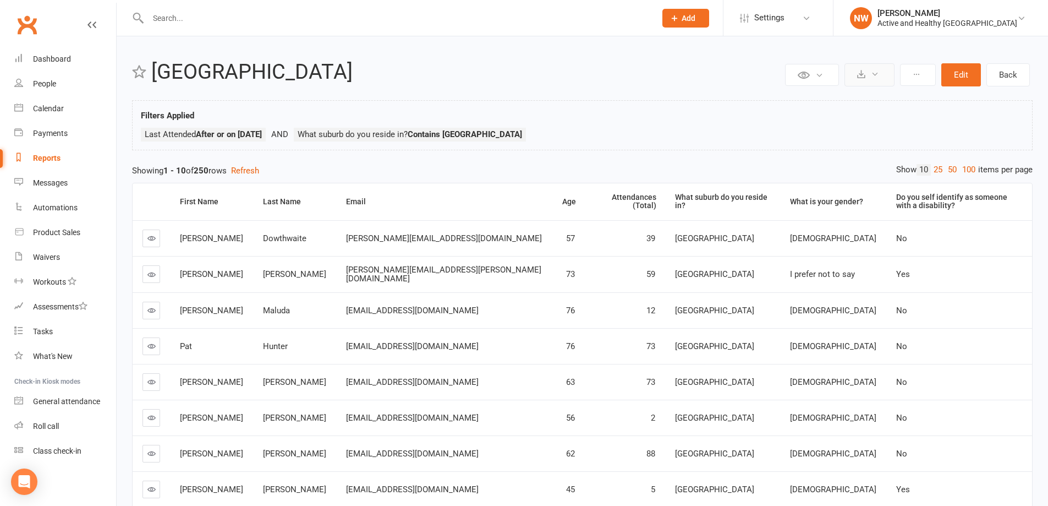
click at [868, 74] on button at bounding box center [870, 74] width 50 height 23
click at [841, 104] on link "Export to CSV" at bounding box center [837, 101] width 116 height 22
click at [50, 83] on div "People" at bounding box center [44, 83] width 23 height 9
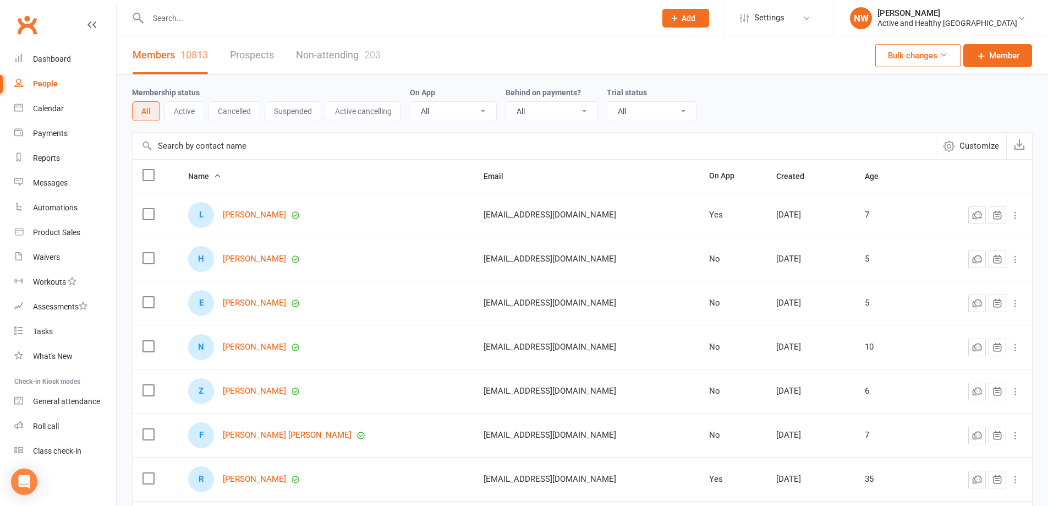
click at [200, 145] on input "text" at bounding box center [534, 146] width 803 height 26
paste input "[PERSON_NAME]"
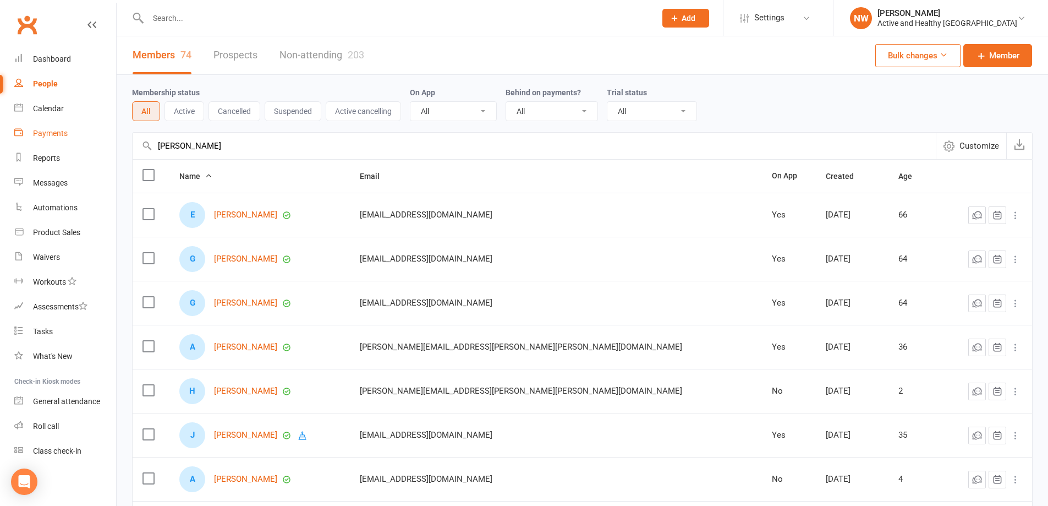
drag, startPoint x: 223, startPoint y: 144, endPoint x: 59, endPoint y: 144, distance: 164.0
click at [59, 144] on ui-view "Prospect Member Non-attending contact Class / event Appointment Task Membership…" at bounding box center [524, 358] width 1048 height 711
paste input "[PERSON_NAME]"
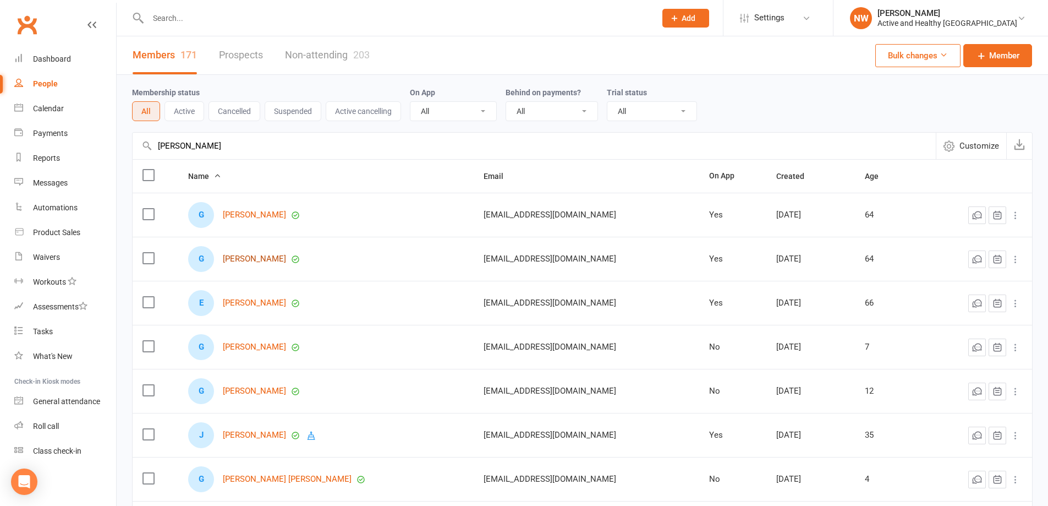
type input "[PERSON_NAME]"
click at [267, 259] on link "[PERSON_NAME]" at bounding box center [254, 258] width 63 height 9
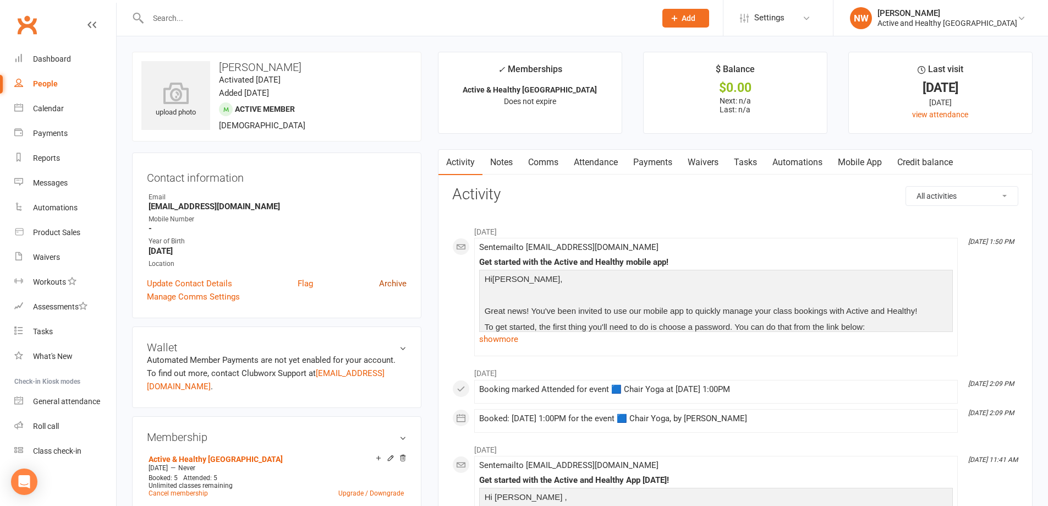
click at [387, 285] on link "Archive" at bounding box center [393, 283] width 28 height 13
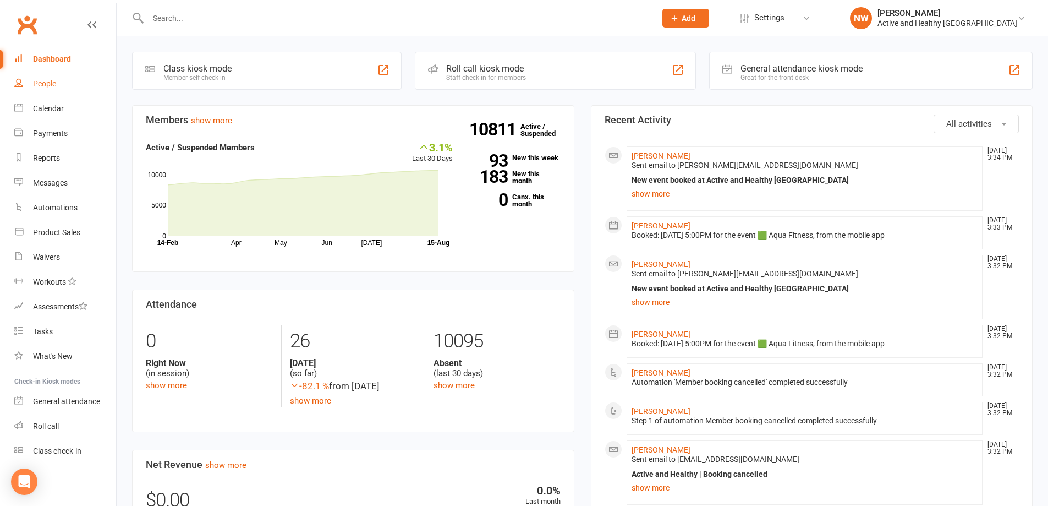
click at [57, 87] on link "People" at bounding box center [65, 84] width 102 height 25
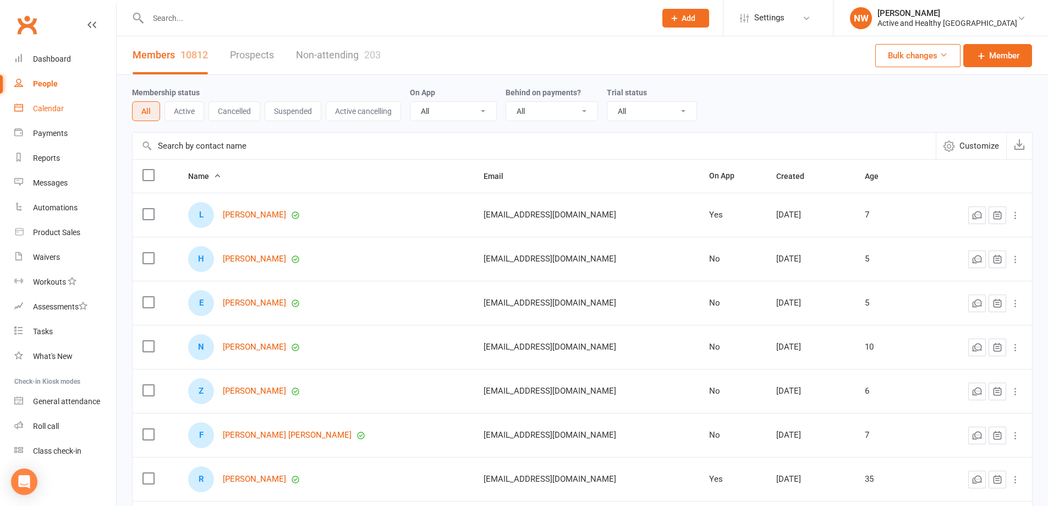
click at [58, 101] on link "Calendar" at bounding box center [65, 108] width 102 height 25
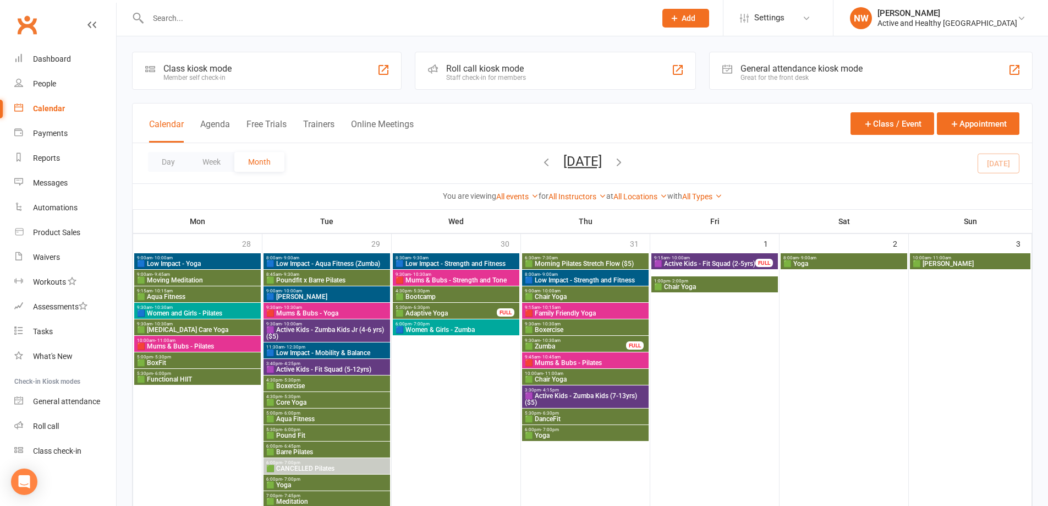
click at [198, 261] on span "🟦 Low Impact - Yoga" at bounding box center [197, 263] width 122 height 7
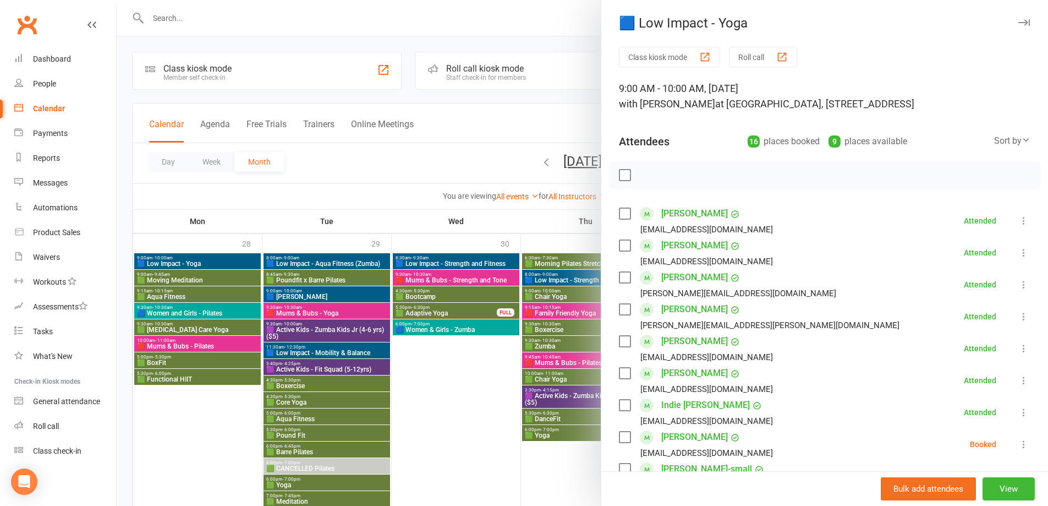
click at [482, 400] on div at bounding box center [583, 253] width 932 height 506
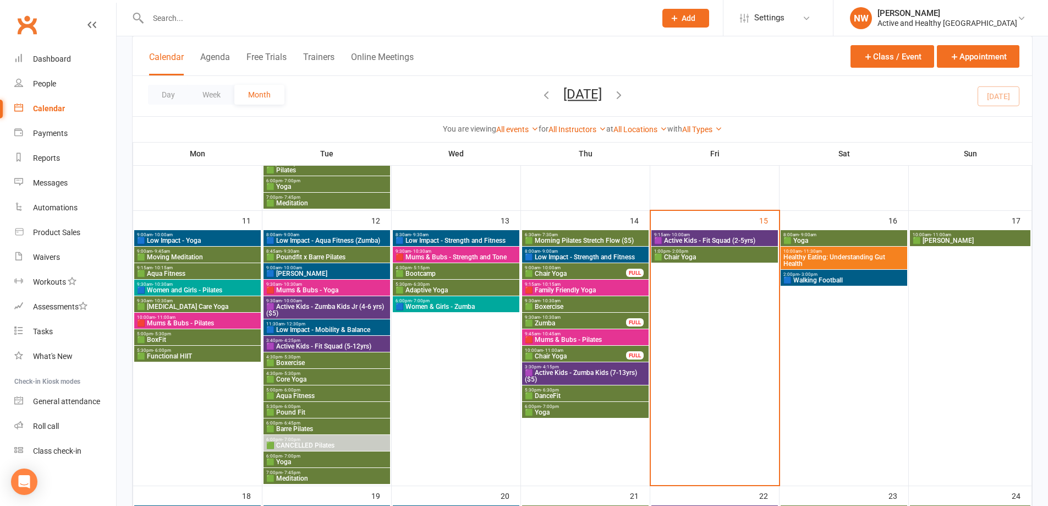
scroll to position [605, 0]
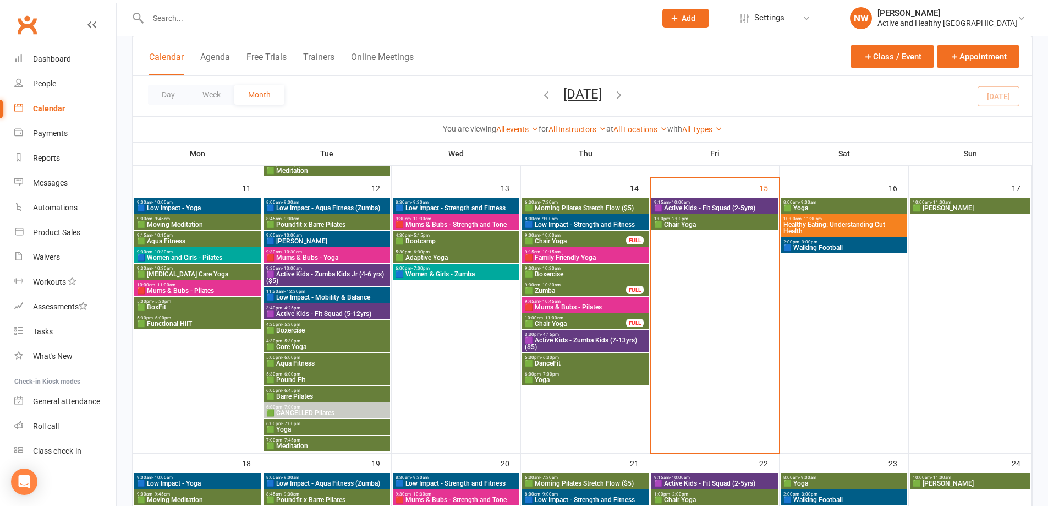
click at [200, 209] on span "🟦 Low Impact - Yoga" at bounding box center [197, 208] width 122 height 7
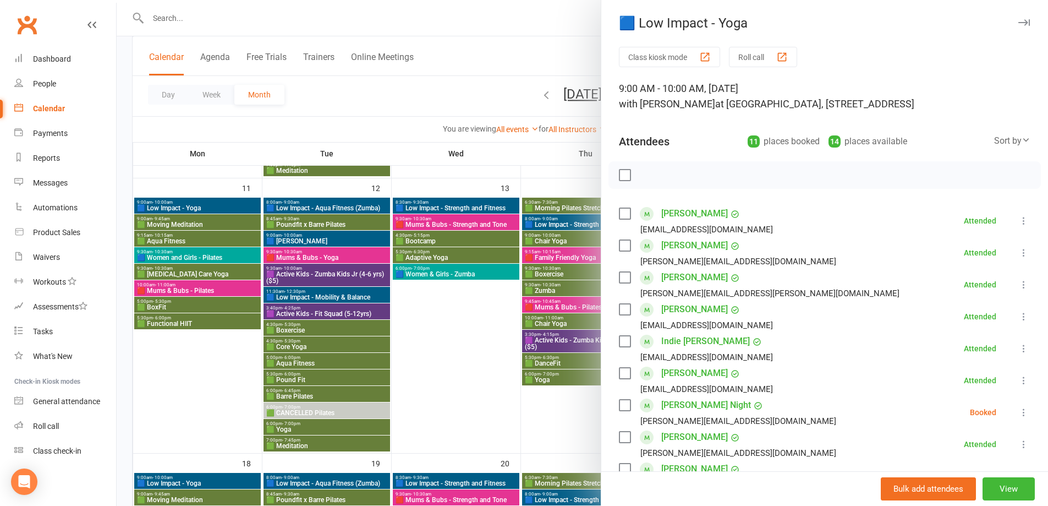
click at [767, 66] on button "Roll call" at bounding box center [763, 57] width 68 height 20
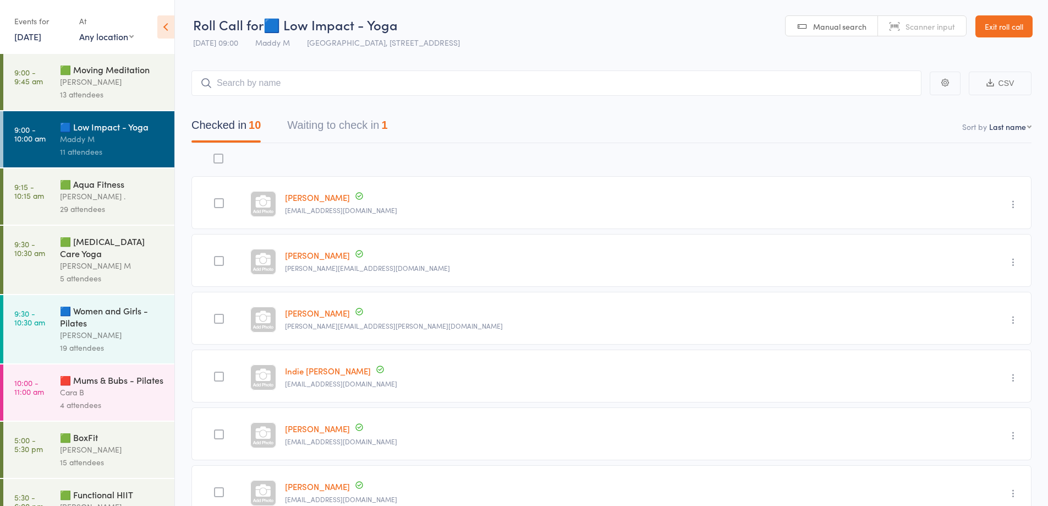
click at [98, 204] on div "29 attendees" at bounding box center [112, 208] width 105 height 13
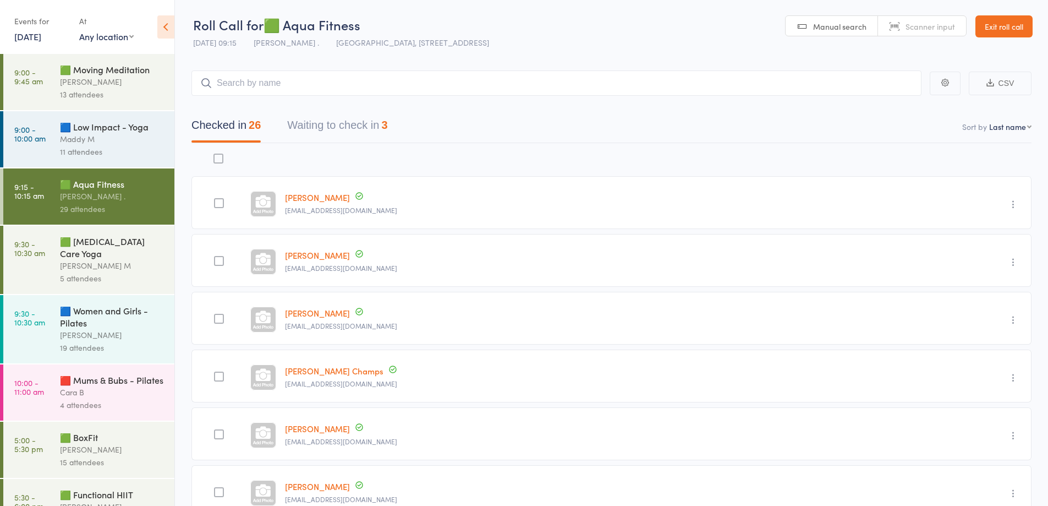
click at [110, 259] on div "[PERSON_NAME] M" at bounding box center [112, 265] width 105 height 13
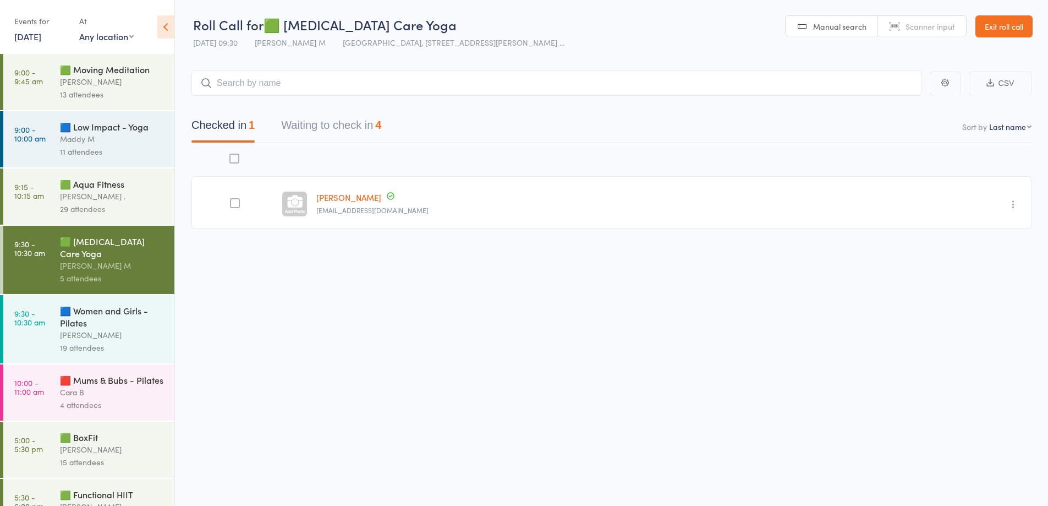
click at [106, 442] on div "🟩 BoxFit" at bounding box center [112, 437] width 105 height 12
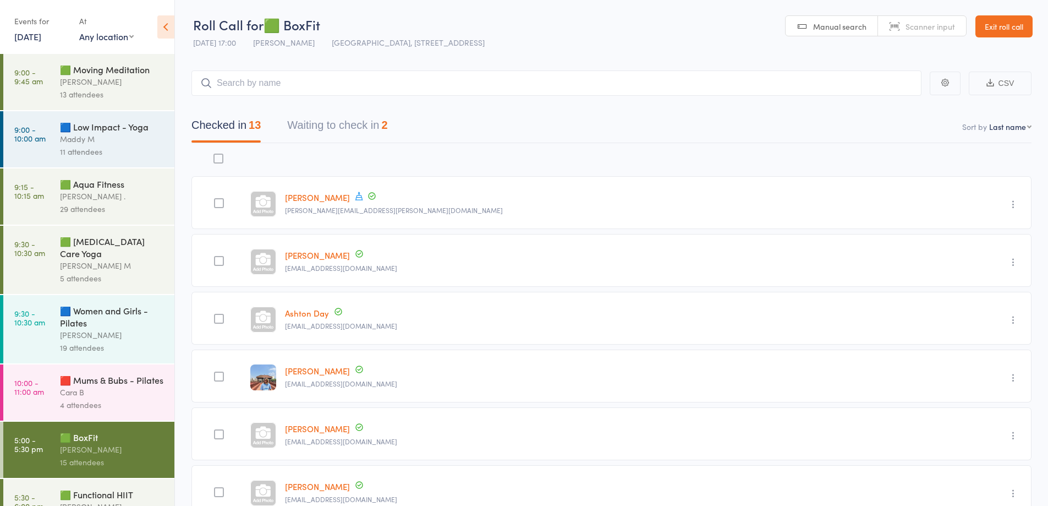
click at [89, 305] on div "🟦 Women and Girls - Pilates" at bounding box center [112, 316] width 105 height 24
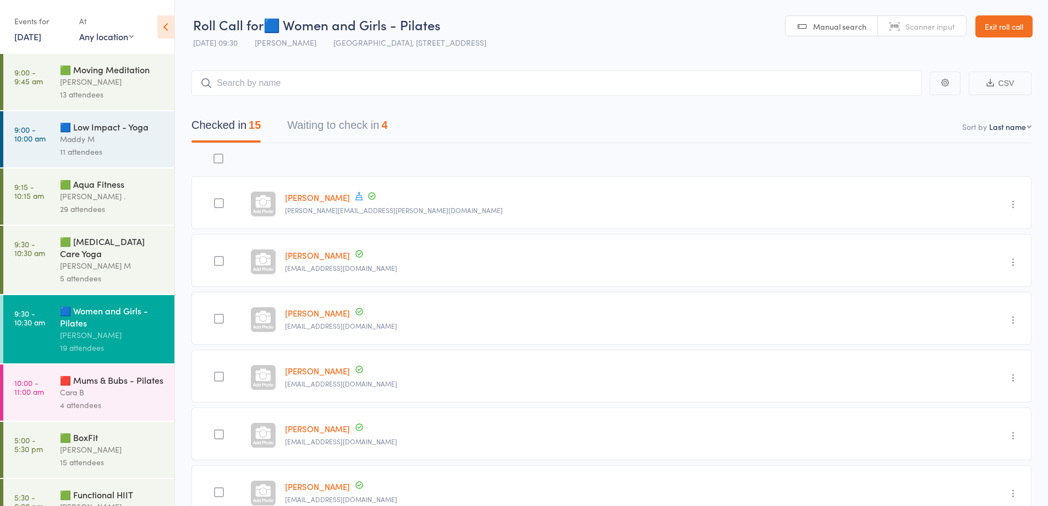
scroll to position [30, 0]
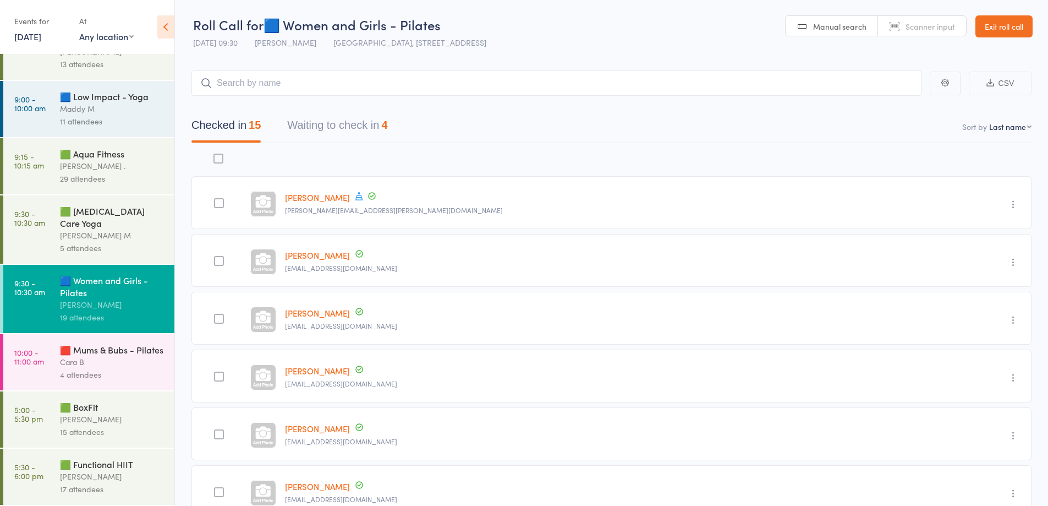
click at [90, 418] on div "[PERSON_NAME]" at bounding box center [112, 419] width 105 height 13
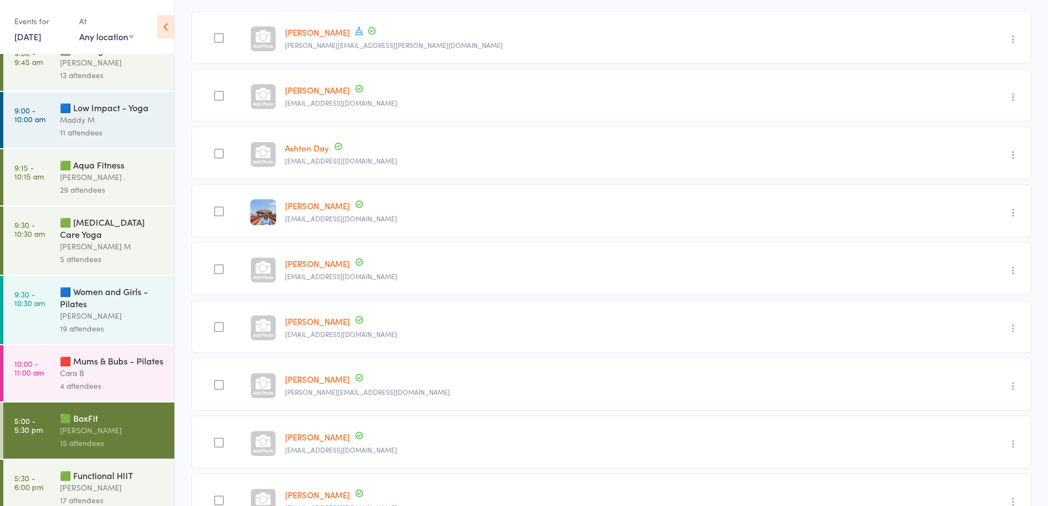
scroll to position [30, 0]
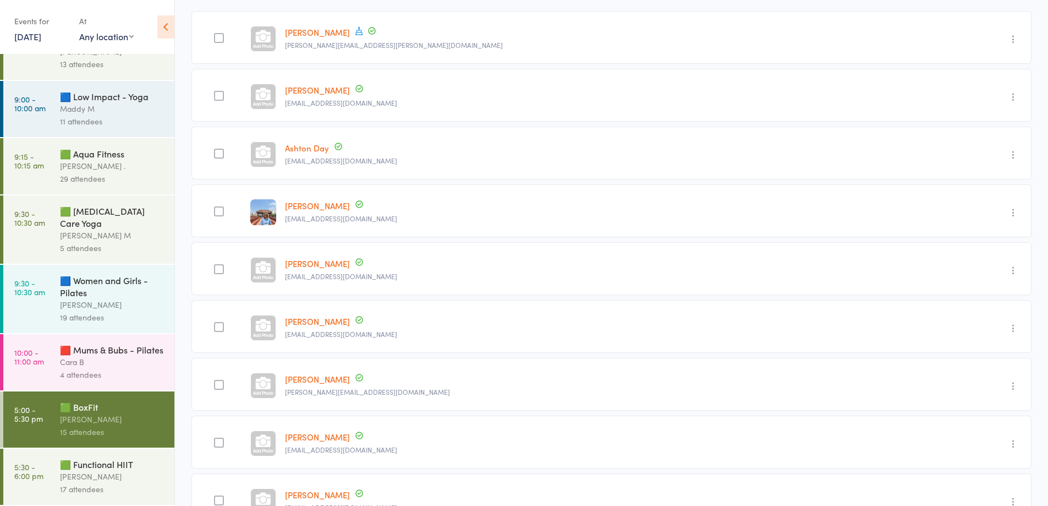
click at [90, 481] on div "[PERSON_NAME]" at bounding box center [112, 476] width 105 height 13
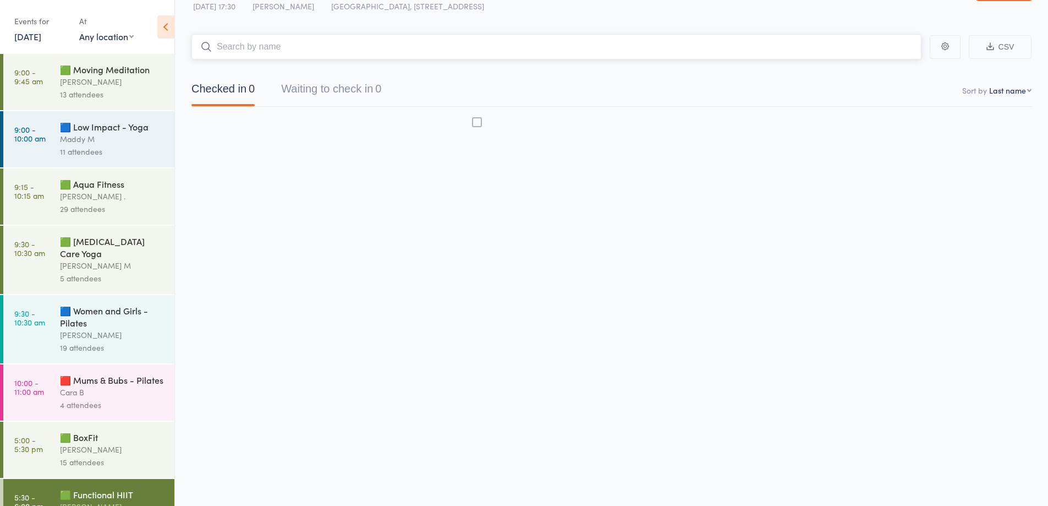
scroll to position [1, 0]
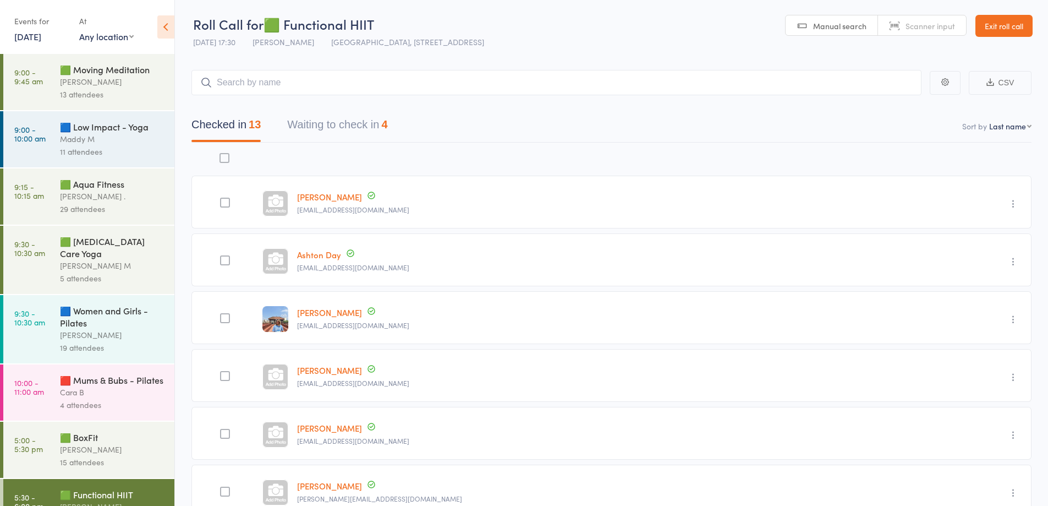
click at [40, 40] on link "11 Aug, 2025" at bounding box center [27, 36] width 27 height 12
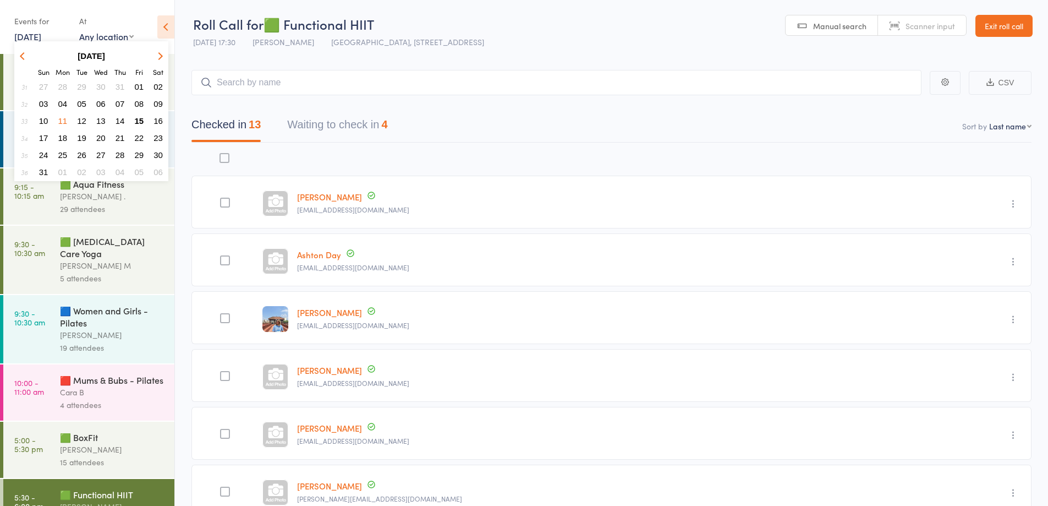
click at [81, 122] on span "12" at bounding box center [81, 120] width 9 height 9
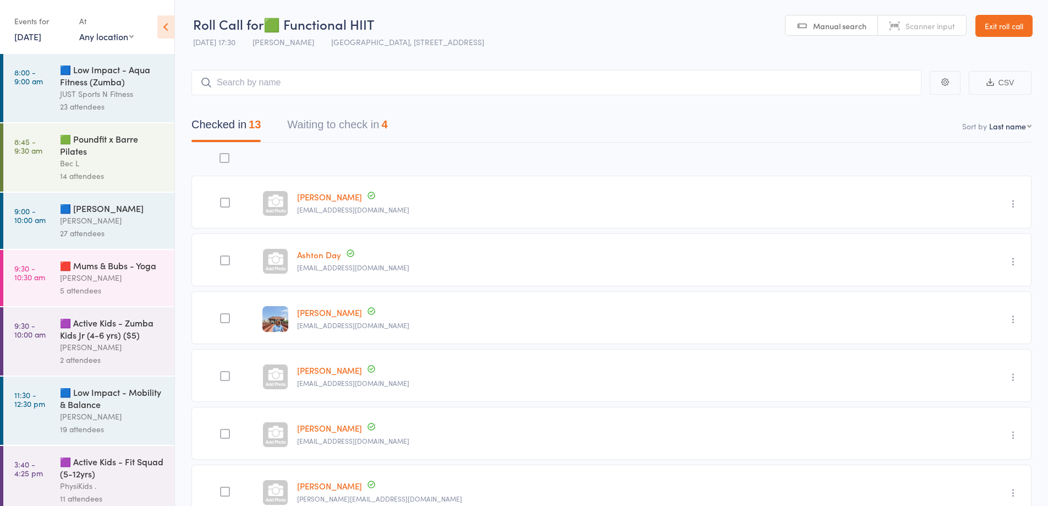
click at [101, 89] on div "JUST Sports N Fitness" at bounding box center [112, 93] width 105 height 13
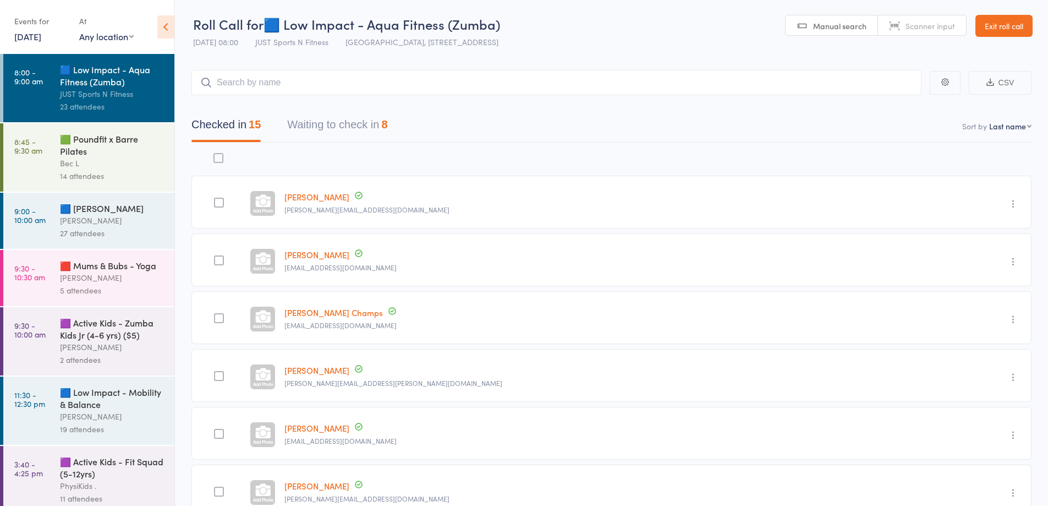
click at [37, 35] on link "12 Aug, 2025" at bounding box center [27, 36] width 27 height 12
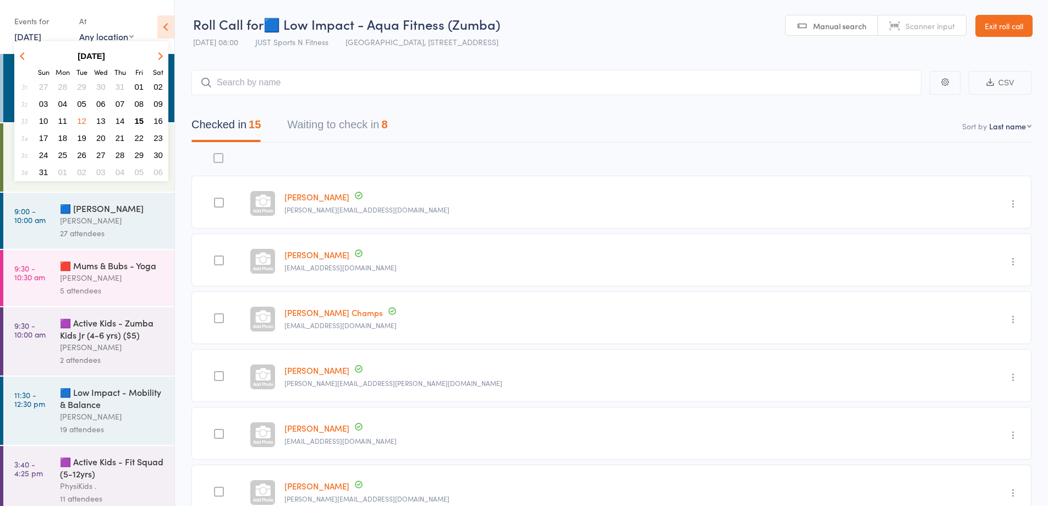
click at [63, 119] on span "11" at bounding box center [62, 120] width 9 height 9
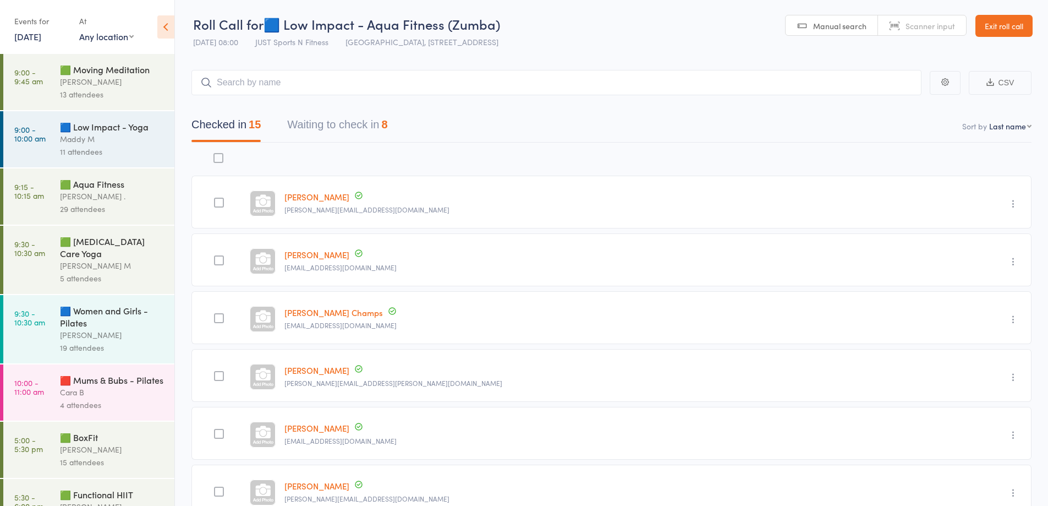
click at [96, 146] on div "11 attendees" at bounding box center [112, 151] width 105 height 13
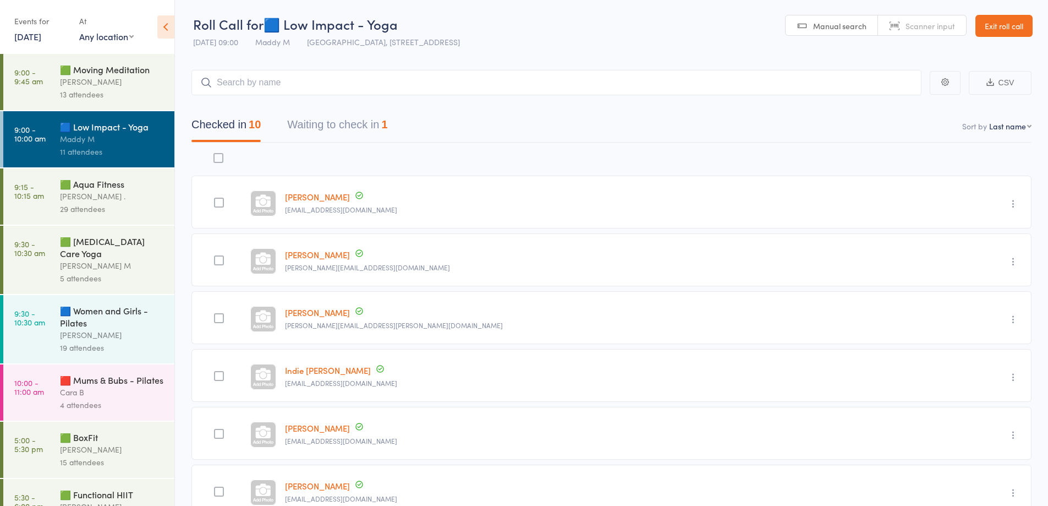
click at [41, 39] on link "11 Aug, 2025" at bounding box center [27, 36] width 27 height 12
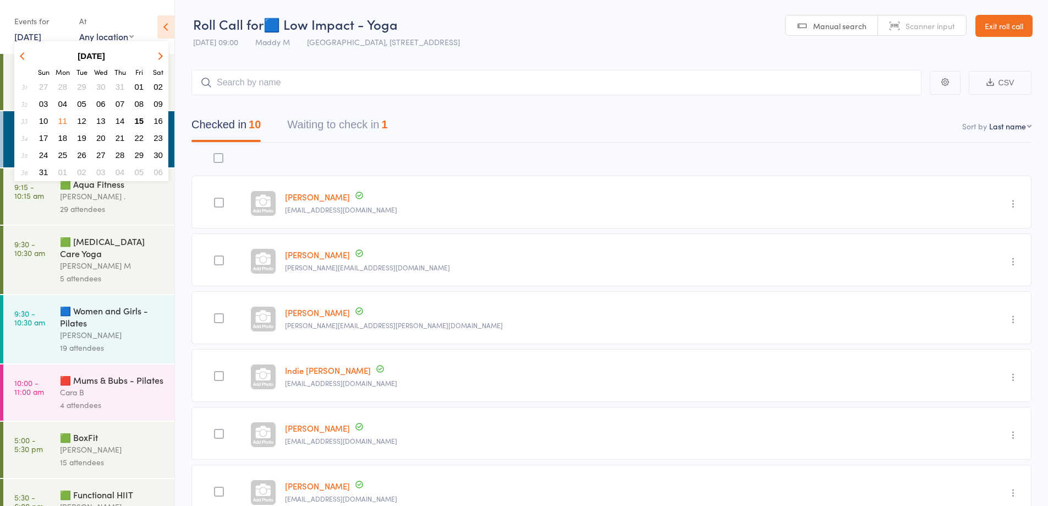
click at [80, 117] on span "12" at bounding box center [81, 120] width 9 height 9
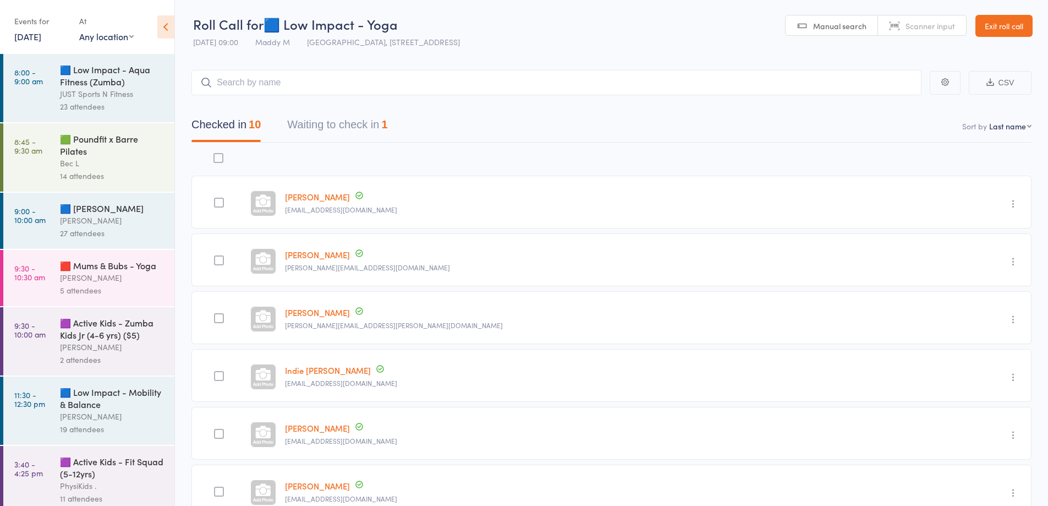
click at [109, 99] on div "JUST Sports N Fitness" at bounding box center [112, 93] width 105 height 13
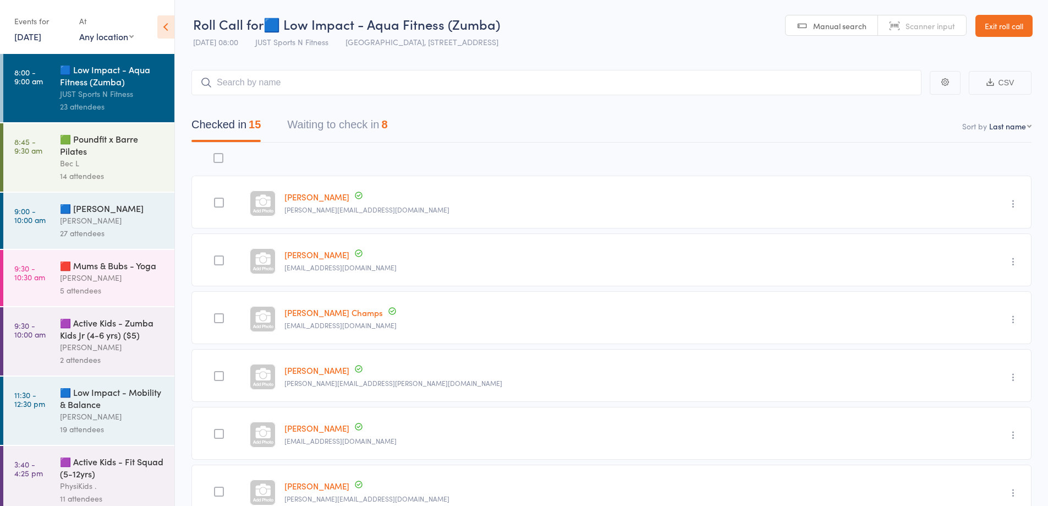
drag, startPoint x: 94, startPoint y: 223, endPoint x: 147, endPoint y: 227, distance: 53.6
click at [94, 223] on div "[PERSON_NAME]" at bounding box center [112, 220] width 105 height 13
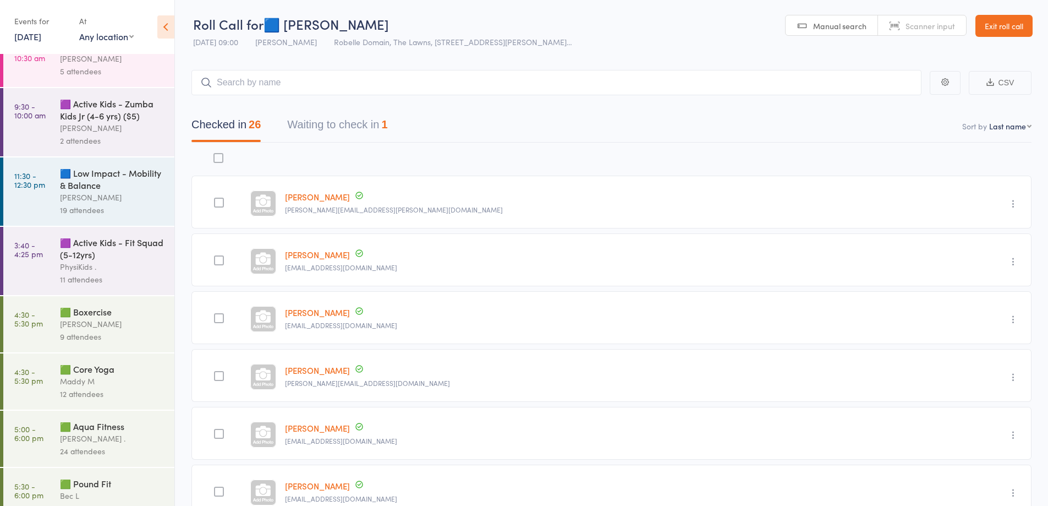
scroll to position [220, 0]
click at [94, 329] on div "[PERSON_NAME]" at bounding box center [112, 322] width 105 height 13
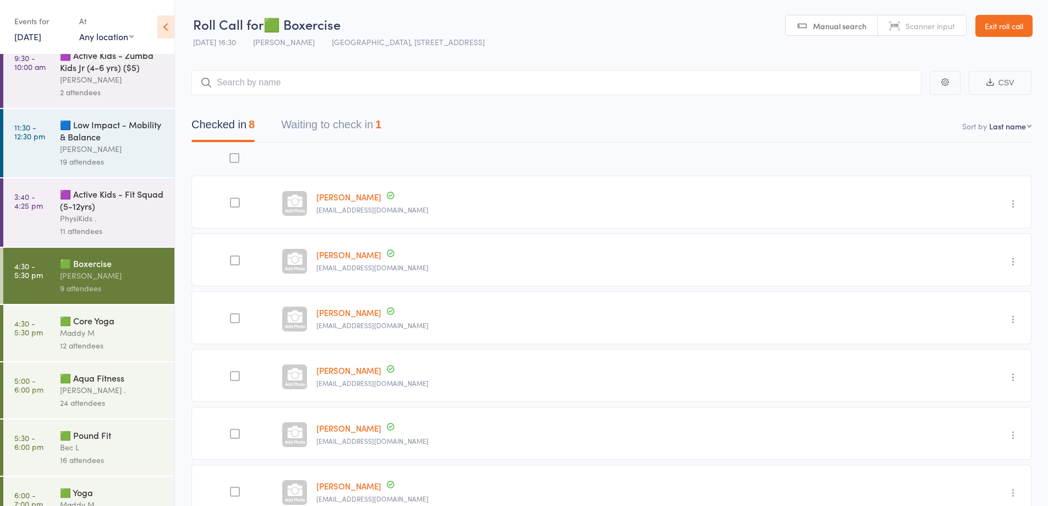
scroll to position [275, 0]
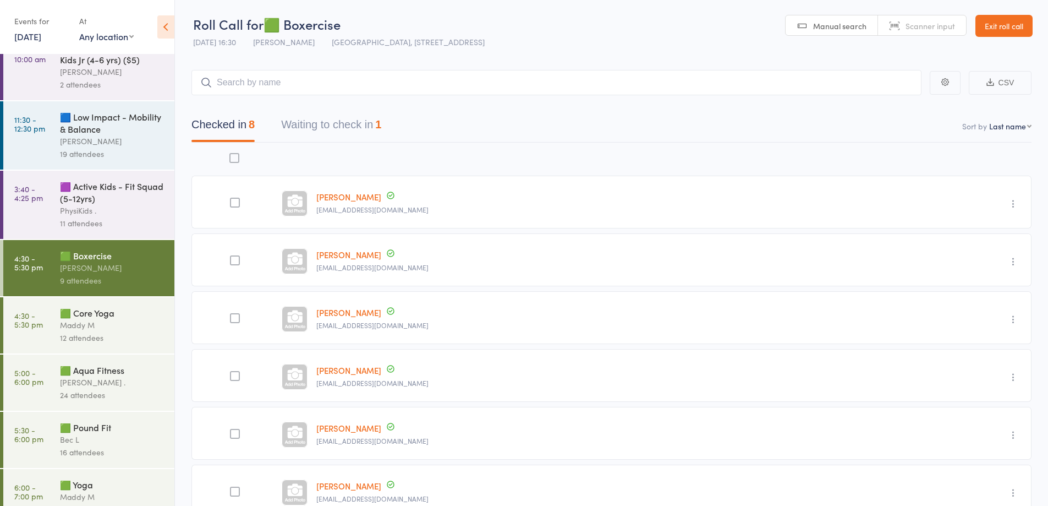
click at [100, 331] on div "Maddy M" at bounding box center [112, 325] width 105 height 13
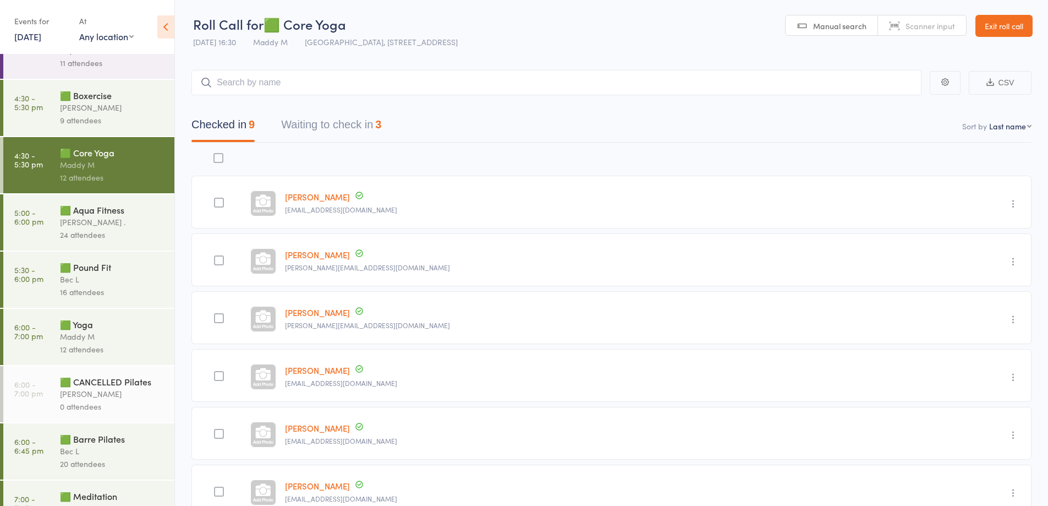
scroll to position [479, 0]
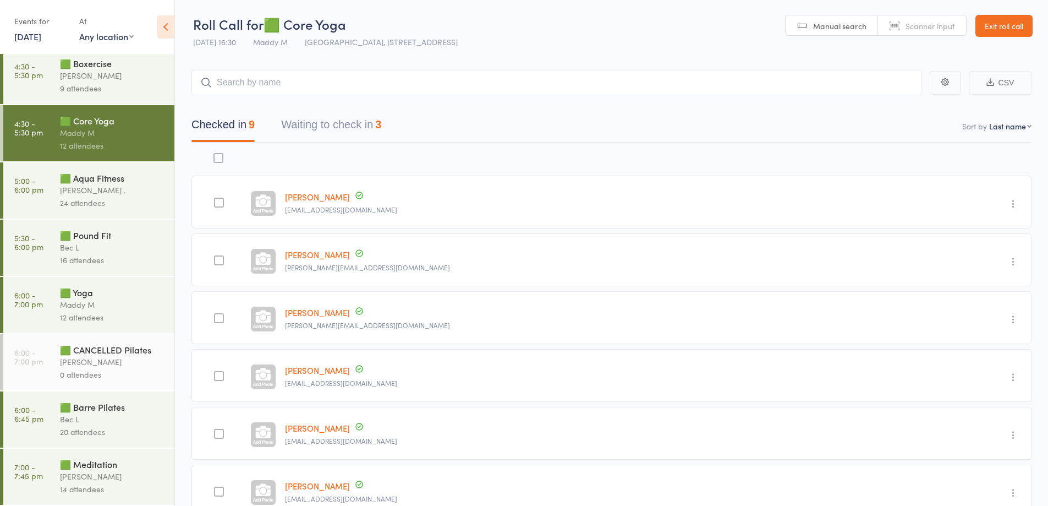
click at [103, 182] on div "🟩 Aqua Fitness" at bounding box center [112, 178] width 105 height 12
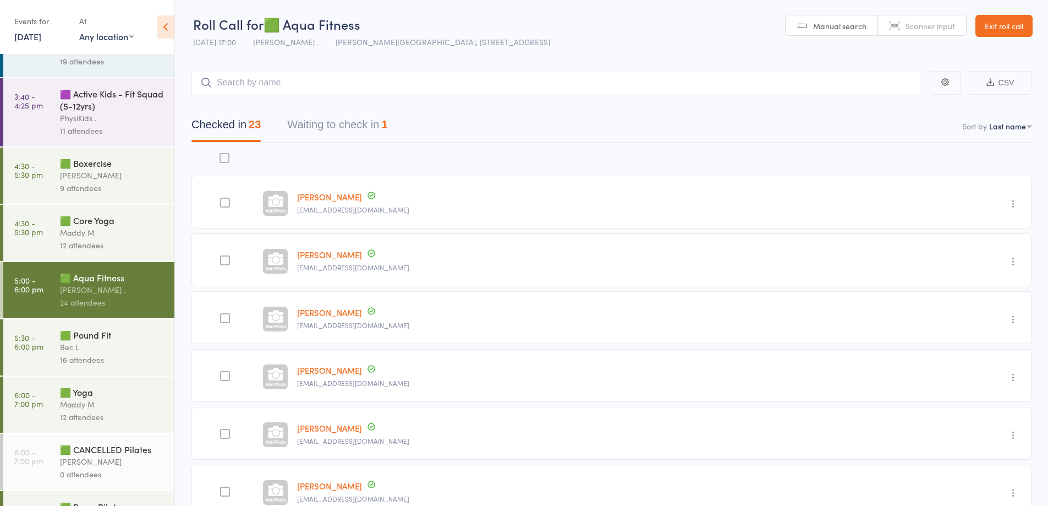
scroll to position [385, 0]
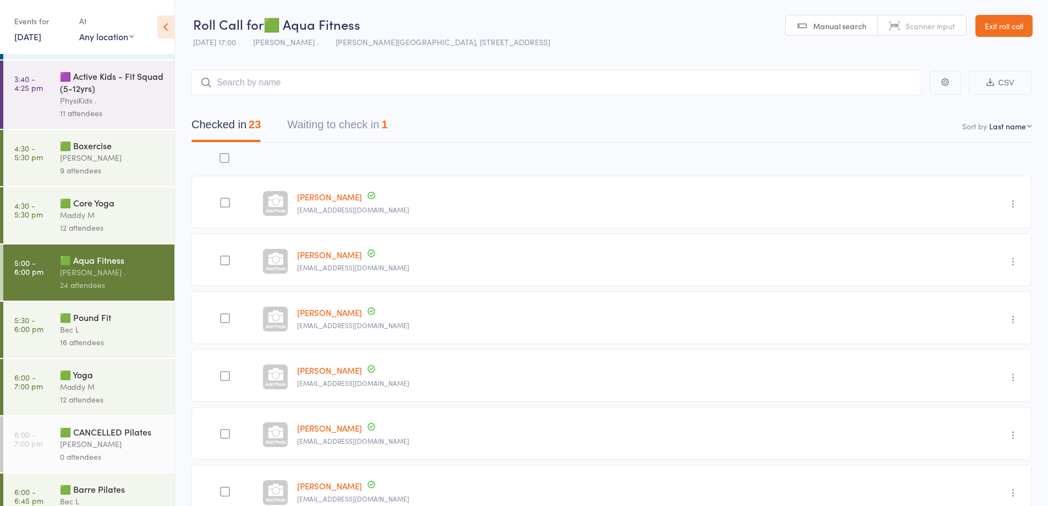
drag, startPoint x: 99, startPoint y: 358, endPoint x: 147, endPoint y: 342, distance: 50.5
click at [99, 348] on div "16 attendees" at bounding box center [112, 342] width 105 height 13
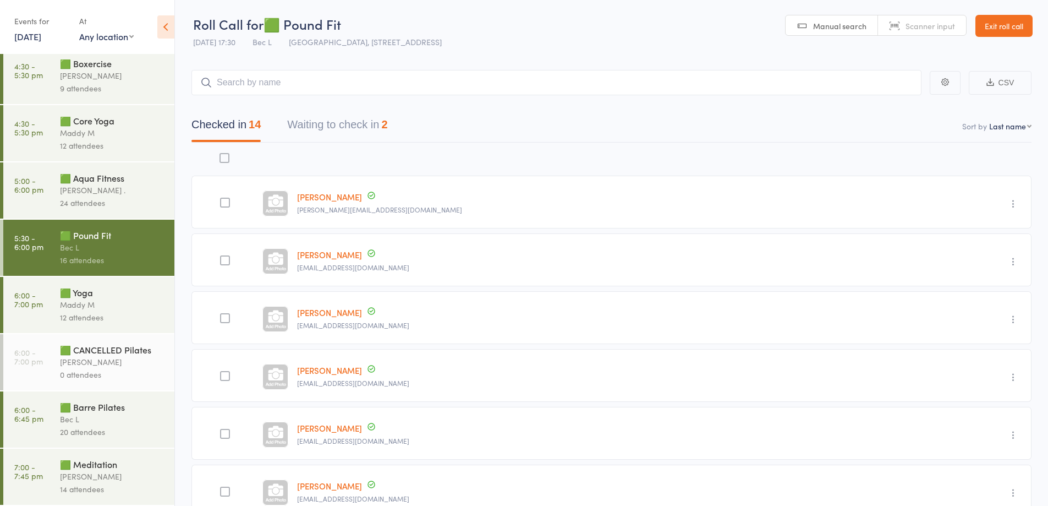
scroll to position [479, 0]
click at [93, 418] on div "Bec L" at bounding box center [112, 419] width 105 height 13
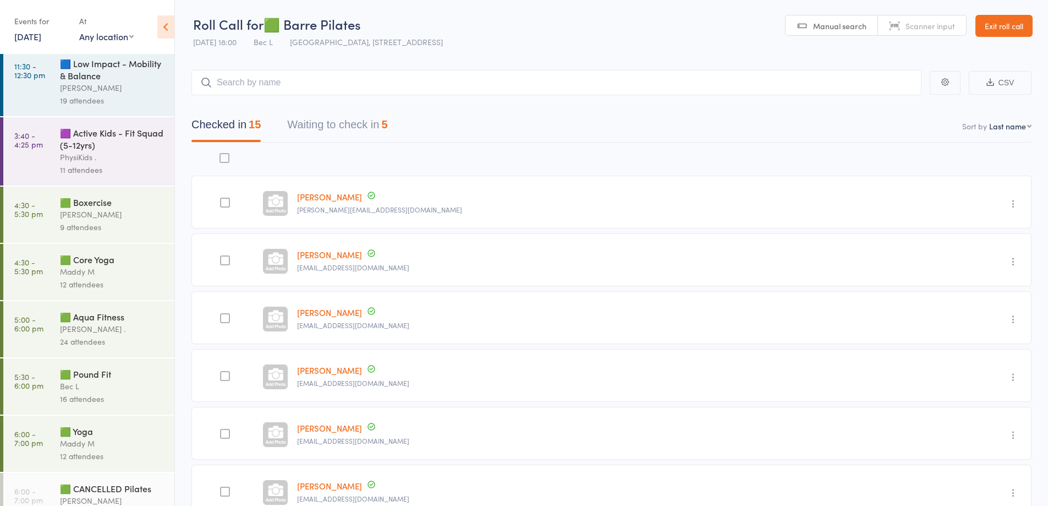
scroll to position [330, 0]
click at [106, 448] on div "Maddy M" at bounding box center [112, 441] width 105 height 13
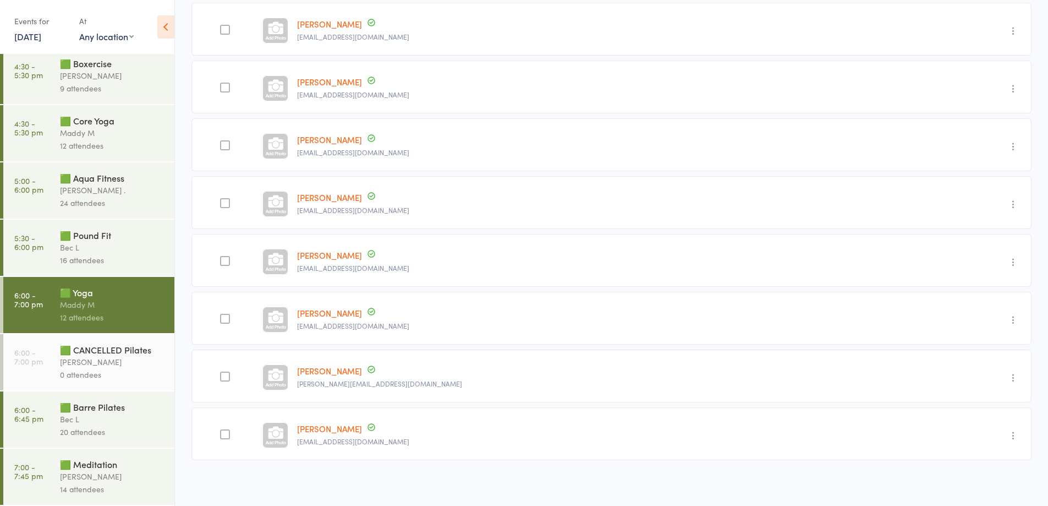
scroll to position [234, 0]
click at [107, 487] on div "14 attendees" at bounding box center [112, 489] width 105 height 13
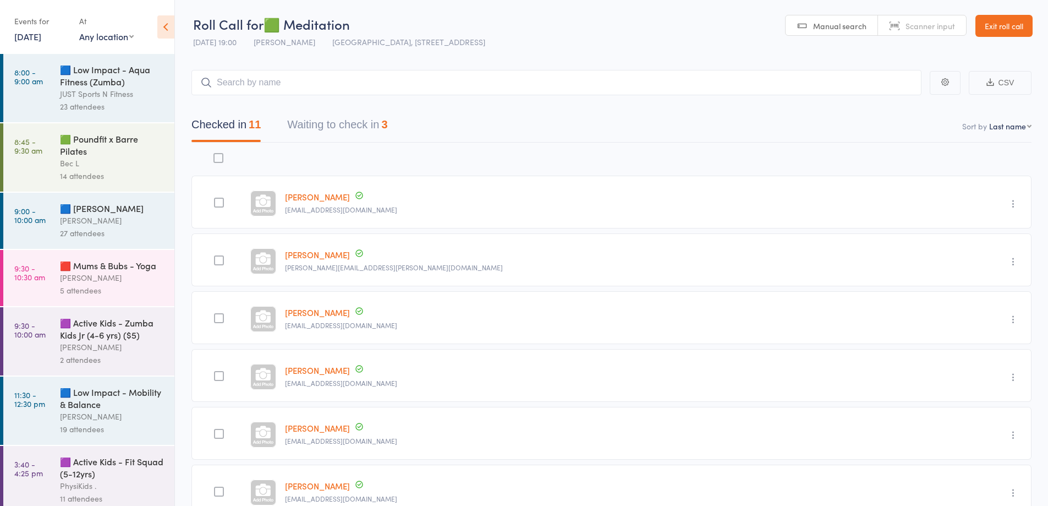
click at [29, 37] on link "12 Aug, 2025" at bounding box center [27, 36] width 27 height 12
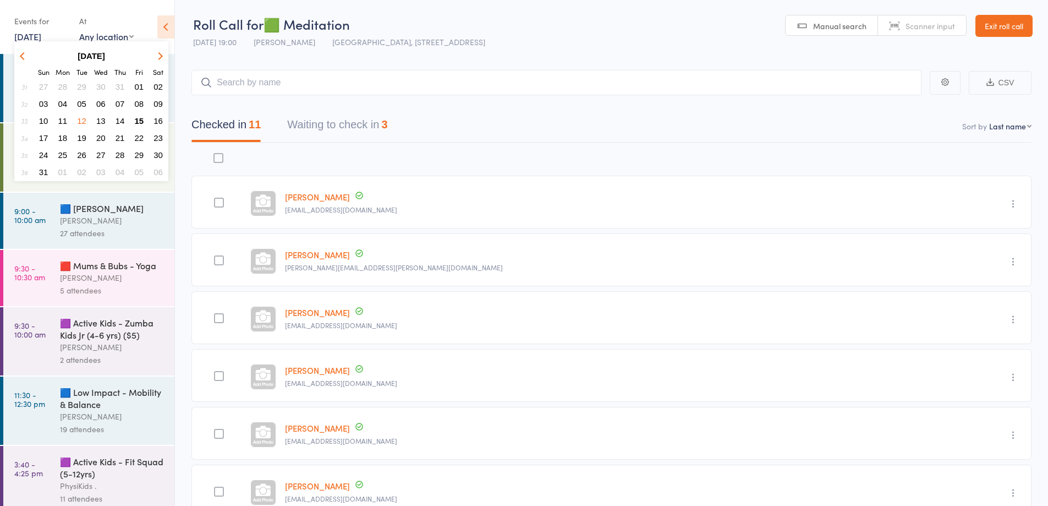
click at [102, 119] on span "13" at bounding box center [100, 120] width 9 height 9
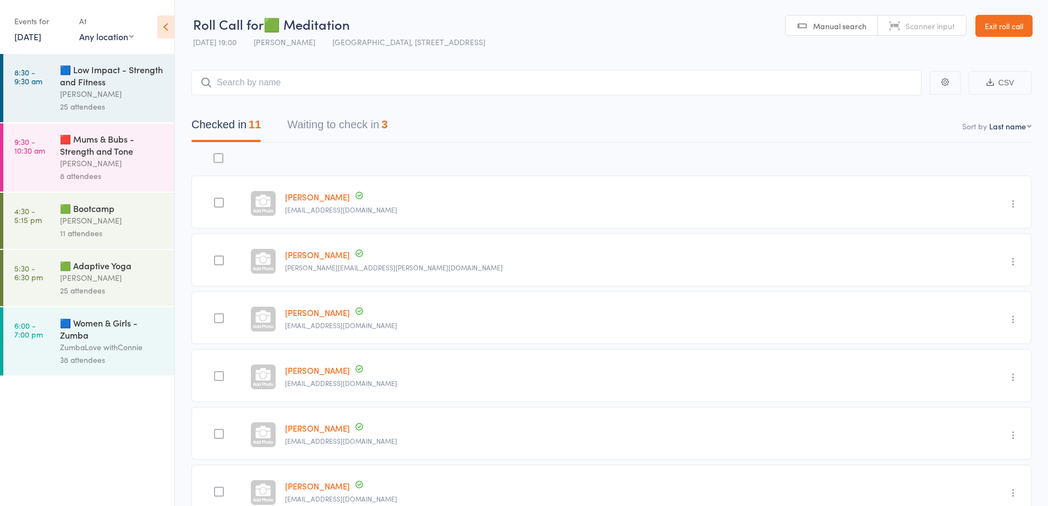
click at [103, 99] on div "[PERSON_NAME]" at bounding box center [112, 93] width 105 height 13
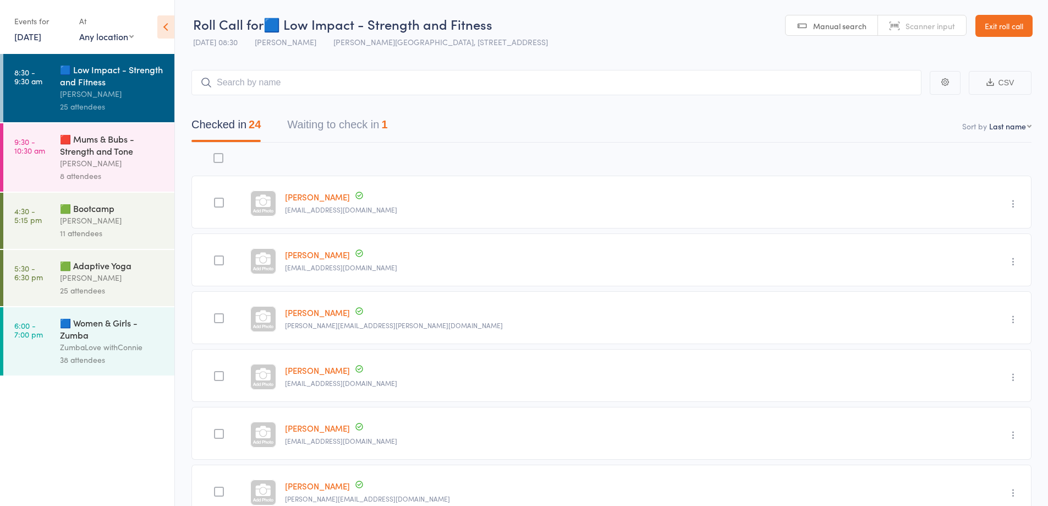
click at [71, 227] on div "11 attendees" at bounding box center [112, 233] width 105 height 13
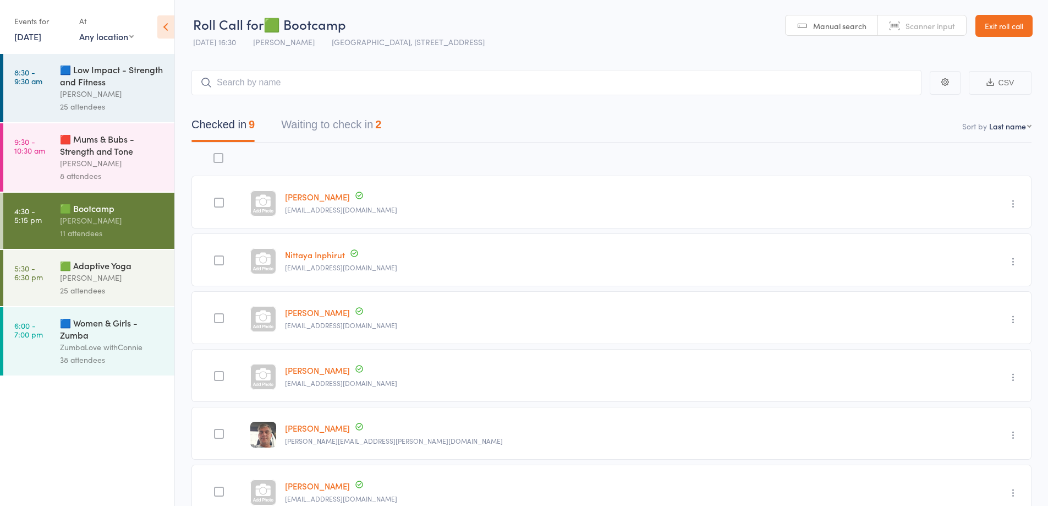
click at [88, 278] on div "[PERSON_NAME]" at bounding box center [112, 277] width 105 height 13
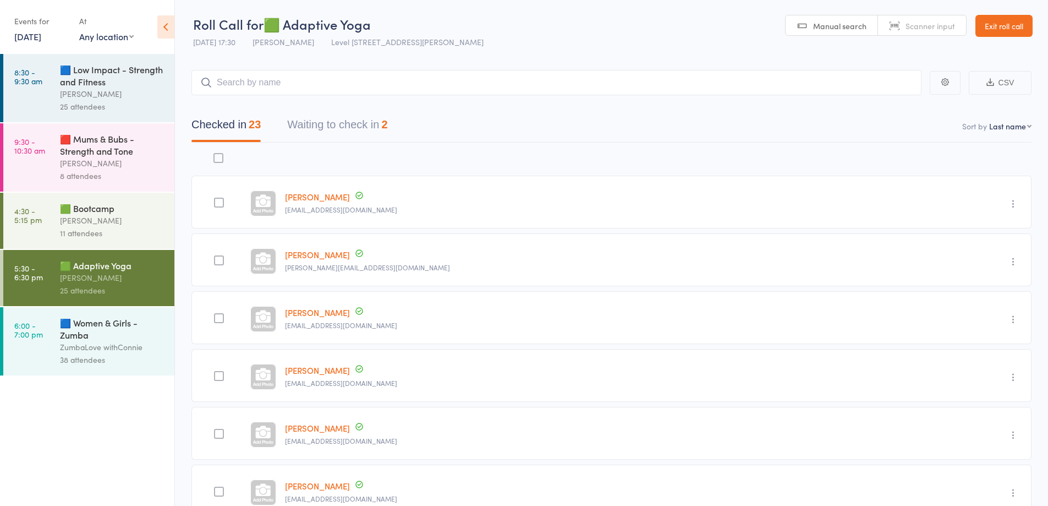
drag, startPoint x: 113, startPoint y: 343, endPoint x: 165, endPoint y: 336, distance: 52.1
click at [113, 343] on div "ZumbaLove withConnie" at bounding box center [112, 347] width 105 height 13
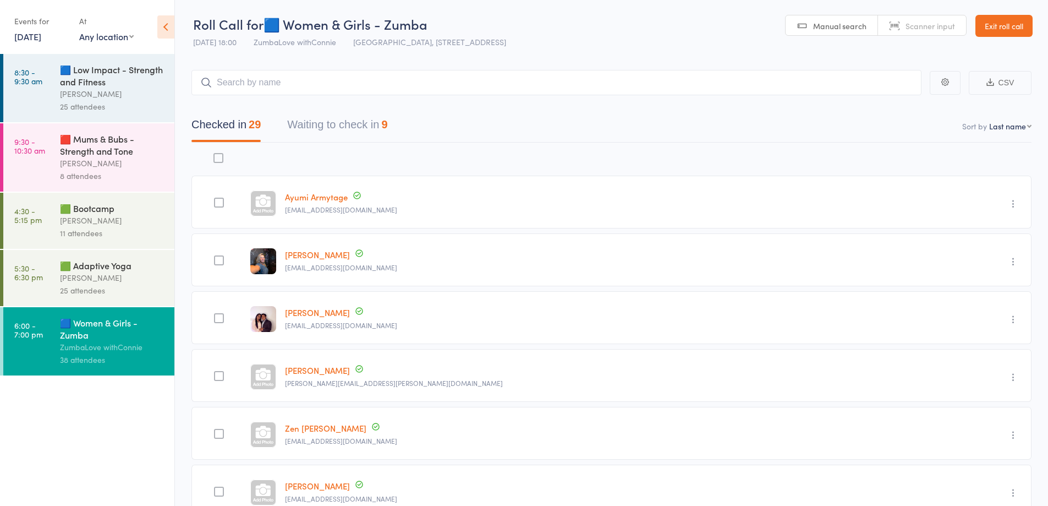
click at [35, 40] on link "13 Aug, 2025" at bounding box center [27, 36] width 27 height 12
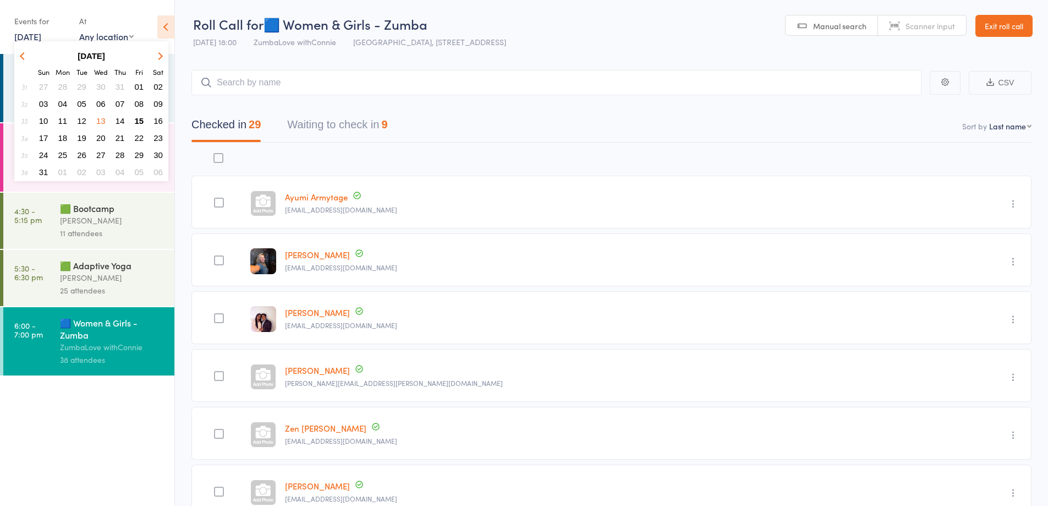
click at [121, 120] on span "14" at bounding box center [120, 120] width 9 height 9
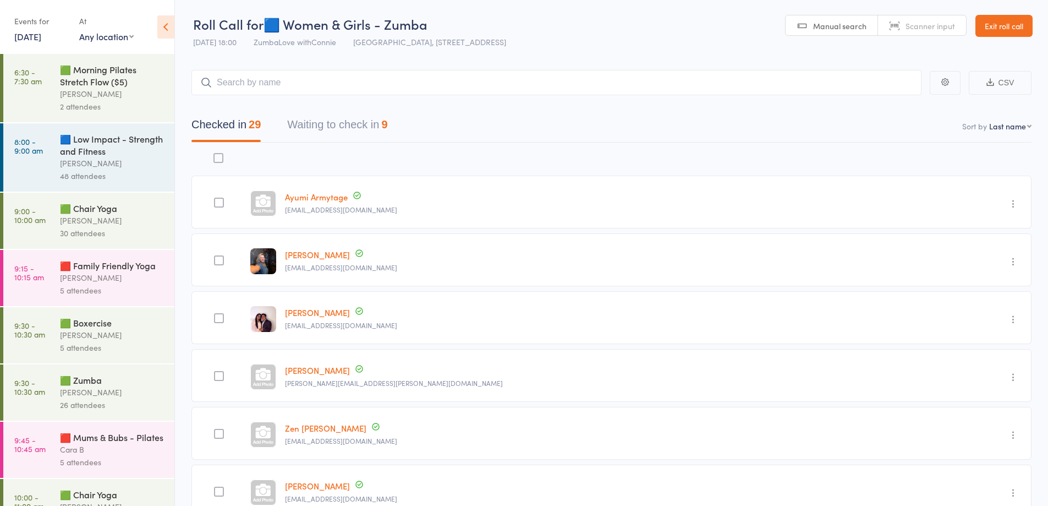
click at [113, 92] on div "[PERSON_NAME]" at bounding box center [112, 93] width 105 height 13
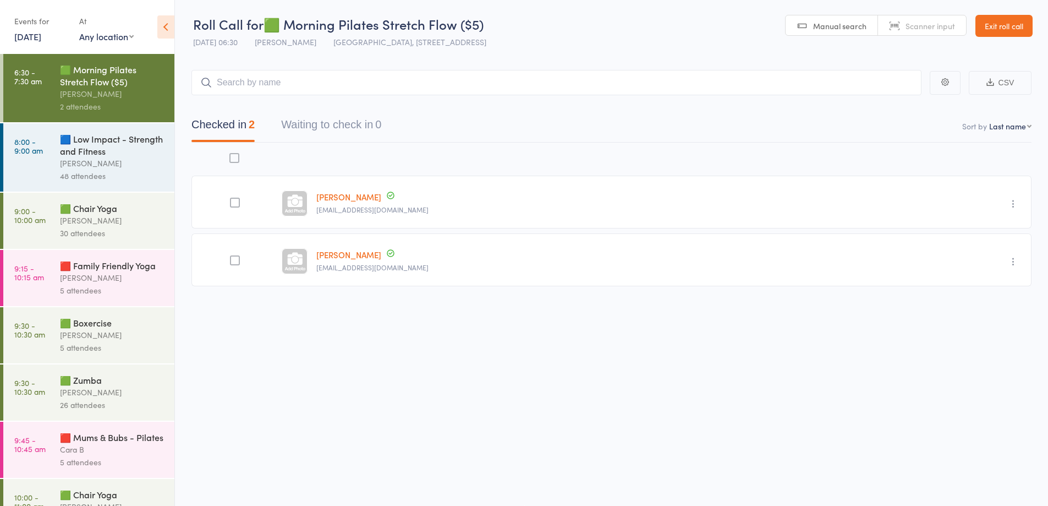
click at [104, 225] on div "[PERSON_NAME]" at bounding box center [112, 220] width 105 height 13
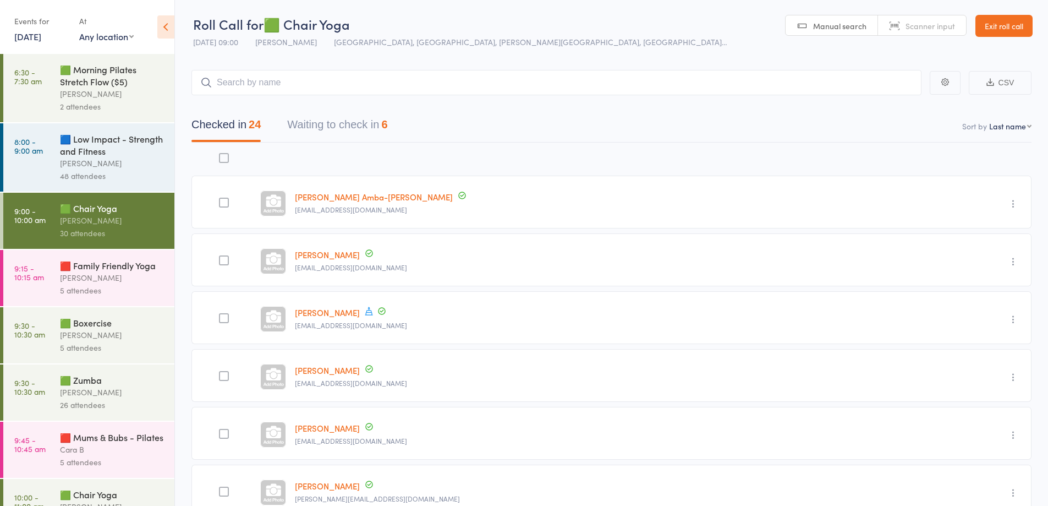
click at [72, 332] on div "[PERSON_NAME]" at bounding box center [112, 335] width 105 height 13
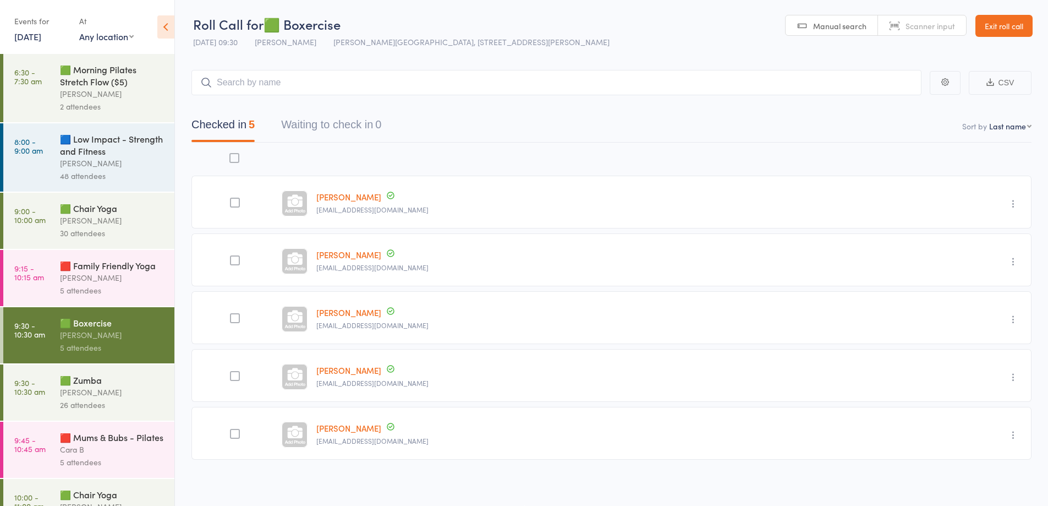
drag, startPoint x: 89, startPoint y: 388, endPoint x: 381, endPoint y: 349, distance: 294.8
click at [89, 388] on div "[PERSON_NAME]" at bounding box center [112, 392] width 105 height 13
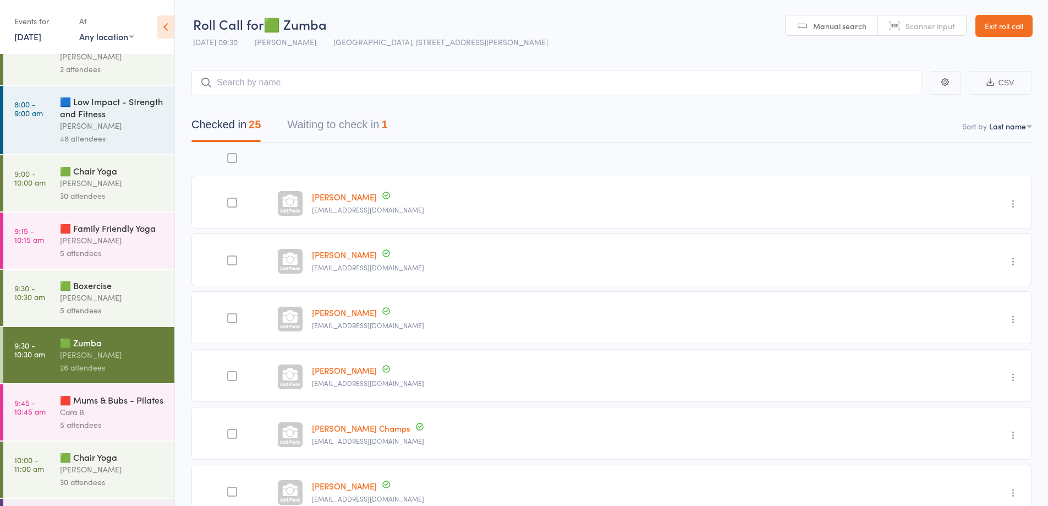
scroll to position [110, 0]
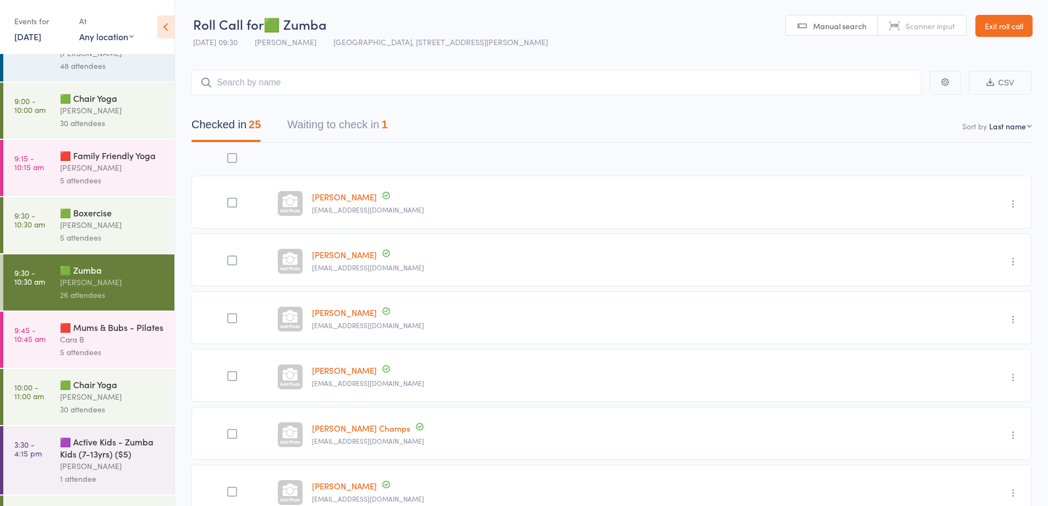
click at [84, 390] on div "🟩 Chair Yoga" at bounding box center [112, 384] width 105 height 12
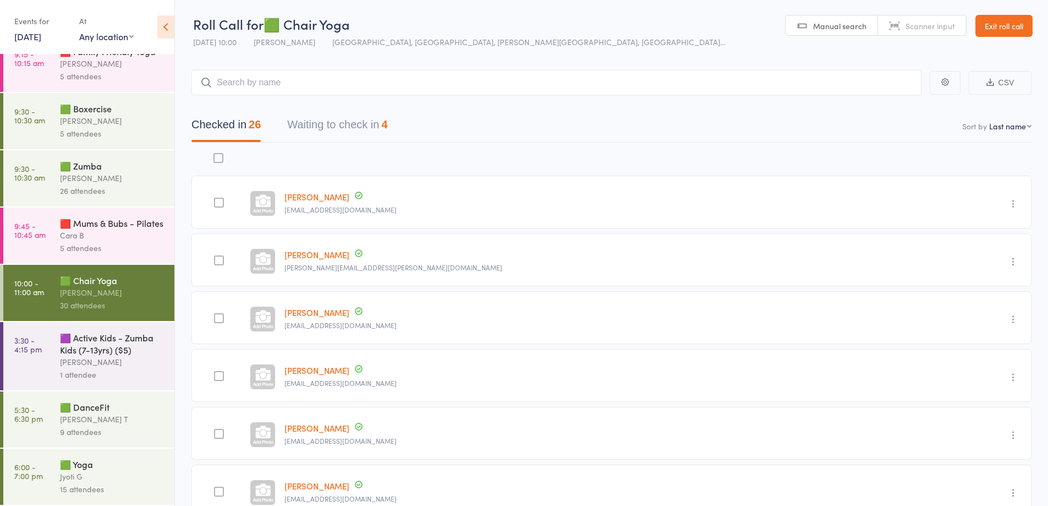
scroll to position [226, 0]
click at [107, 415] on div "[PERSON_NAME] T" at bounding box center [112, 419] width 105 height 13
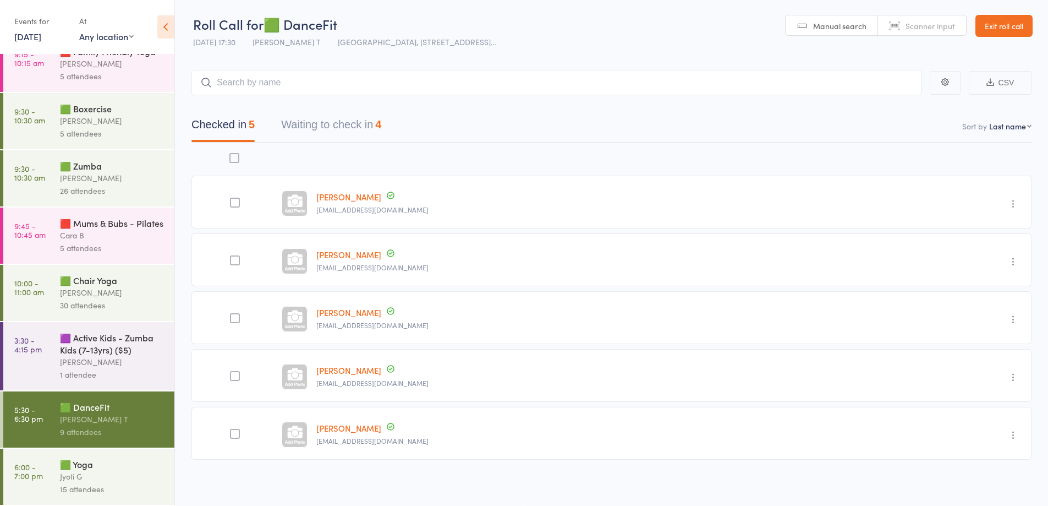
scroll to position [226, 0]
click at [78, 462] on div "🟩 Yoga" at bounding box center [112, 464] width 105 height 12
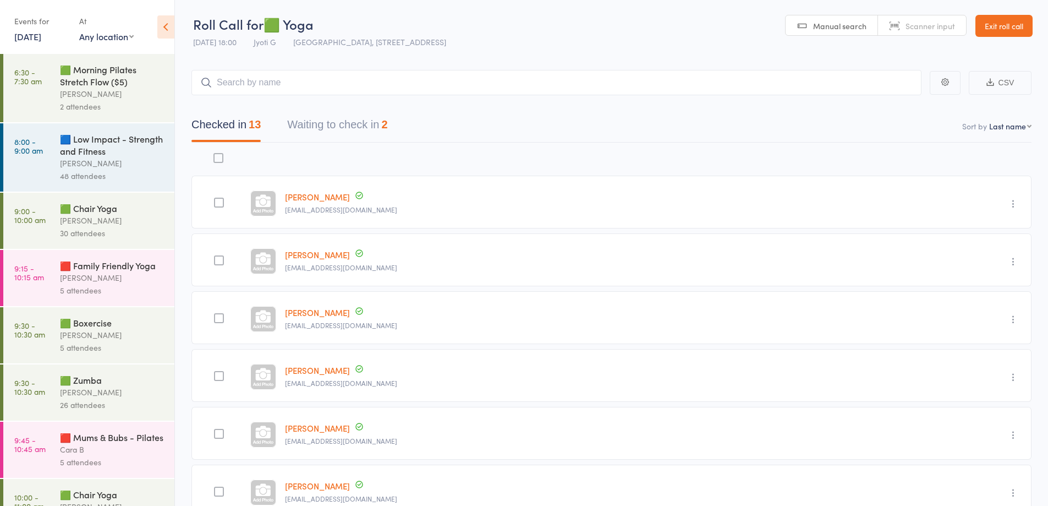
click at [31, 35] on link "14 Aug, 2025" at bounding box center [27, 36] width 27 height 12
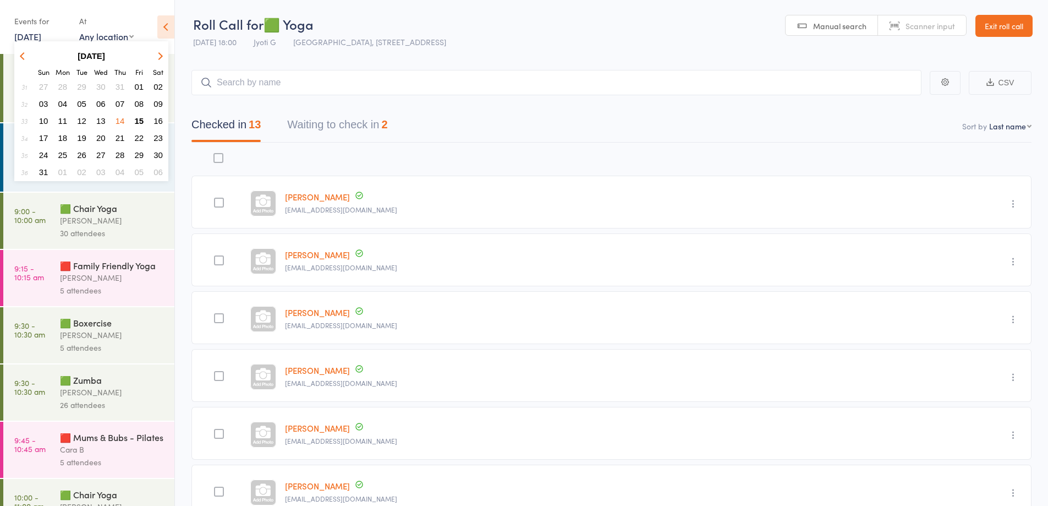
click at [141, 119] on span "15" at bounding box center [139, 120] width 9 height 9
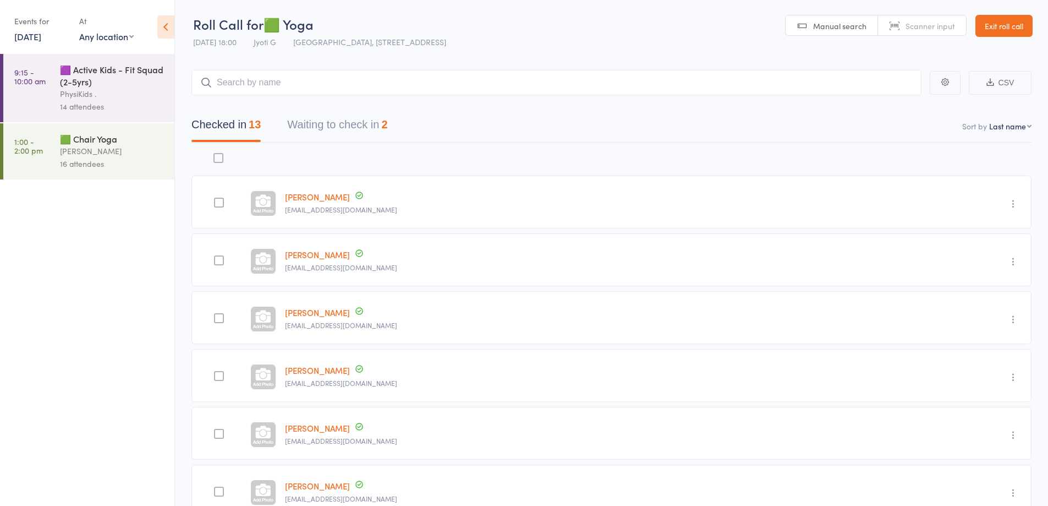
click at [77, 146] on div "[PERSON_NAME]" at bounding box center [112, 151] width 105 height 13
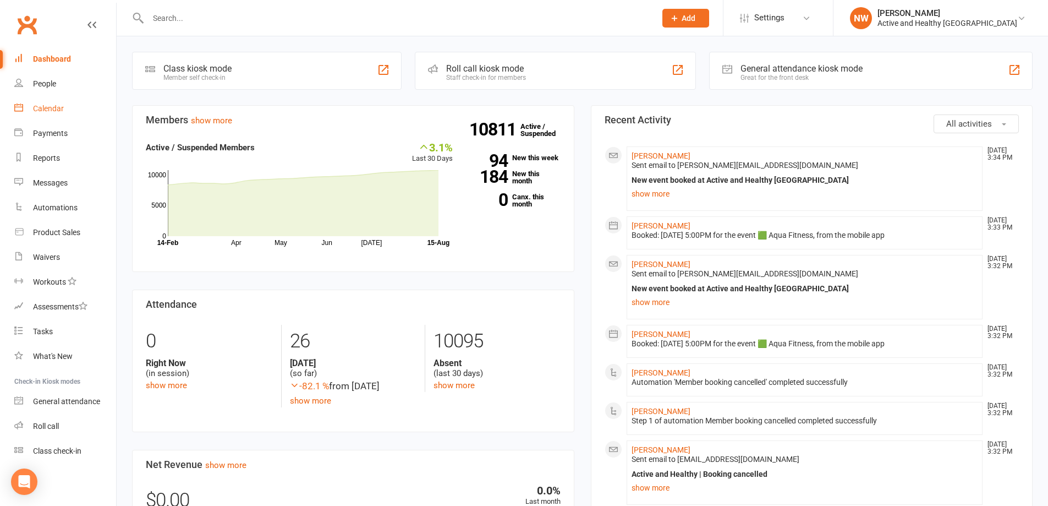
drag, startPoint x: 42, startPoint y: 106, endPoint x: 67, endPoint y: 114, distance: 26.3
click at [42, 106] on div "Calendar" at bounding box center [48, 108] width 31 height 9
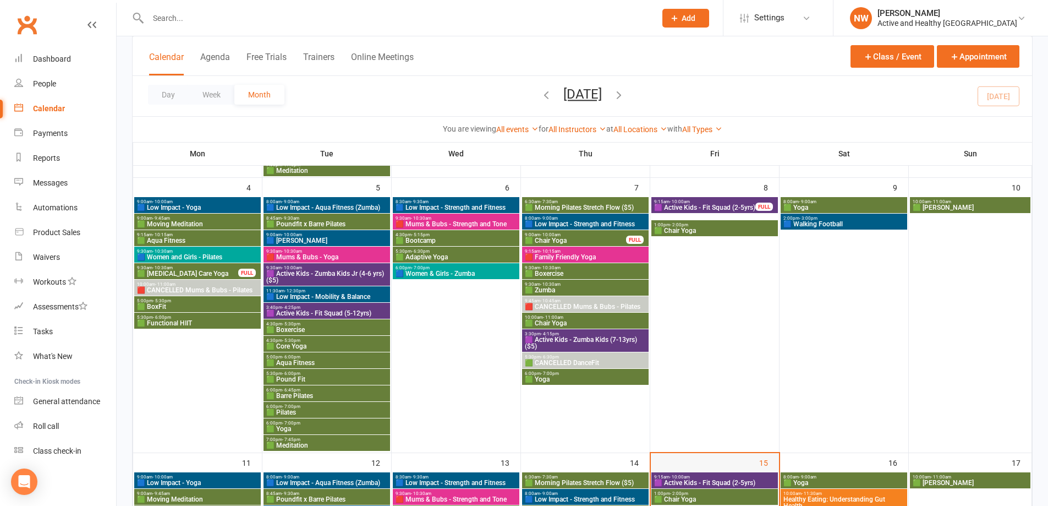
scroll to position [550, 0]
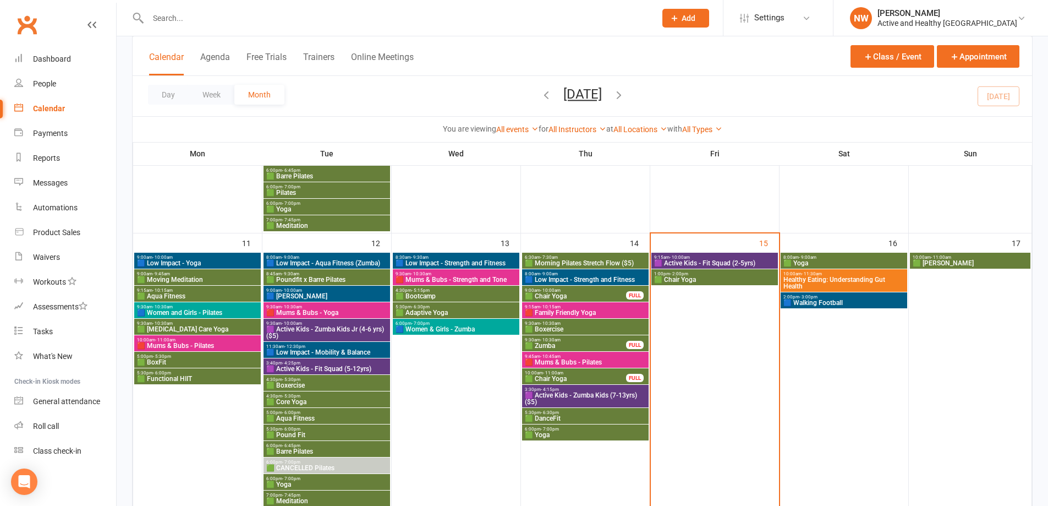
click at [823, 283] on span "Healthy Eating: Understanding Gut Health" at bounding box center [844, 282] width 122 height 13
